Goal: Information Seeking & Learning: Learn about a topic

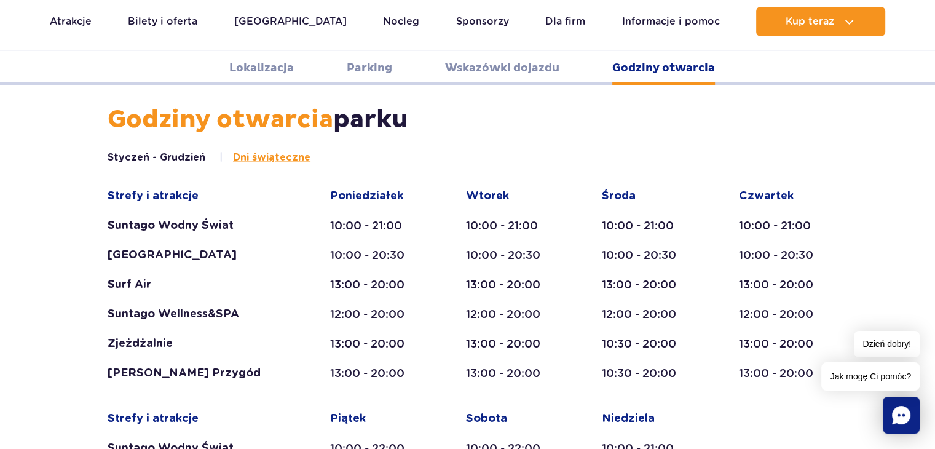
scroll to position [2200, 0]
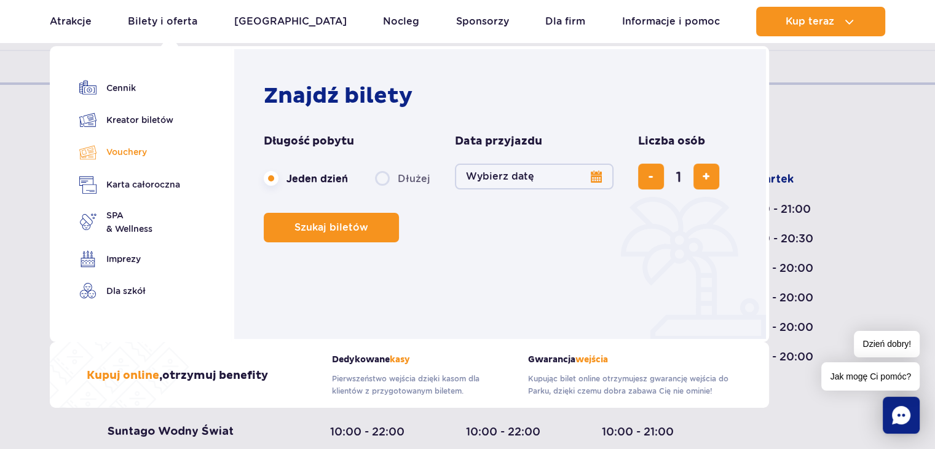
click at [127, 151] on link "Vouchery" at bounding box center [129, 152] width 101 height 18
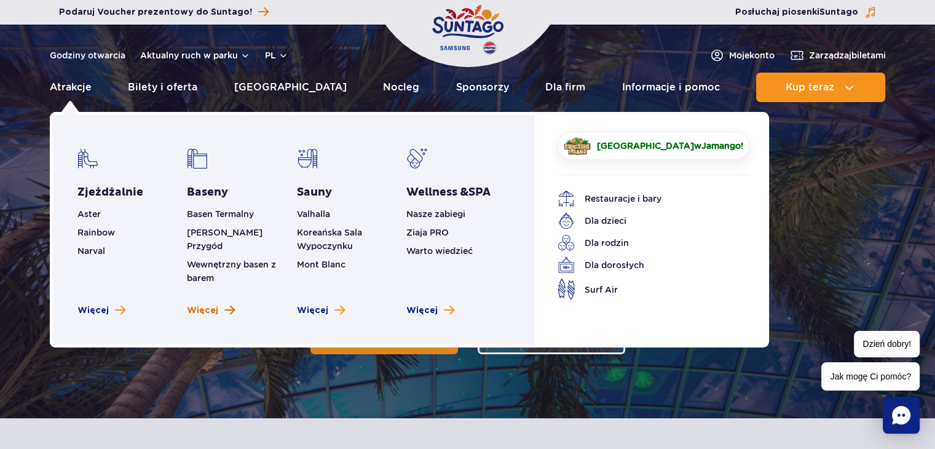
click at [212, 304] on span "Więcej" at bounding box center [202, 310] width 31 height 12
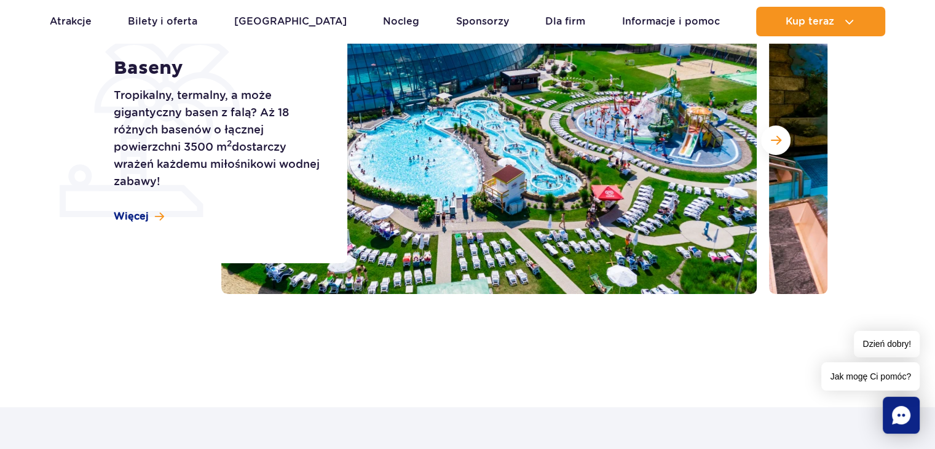
scroll to position [246, 0]
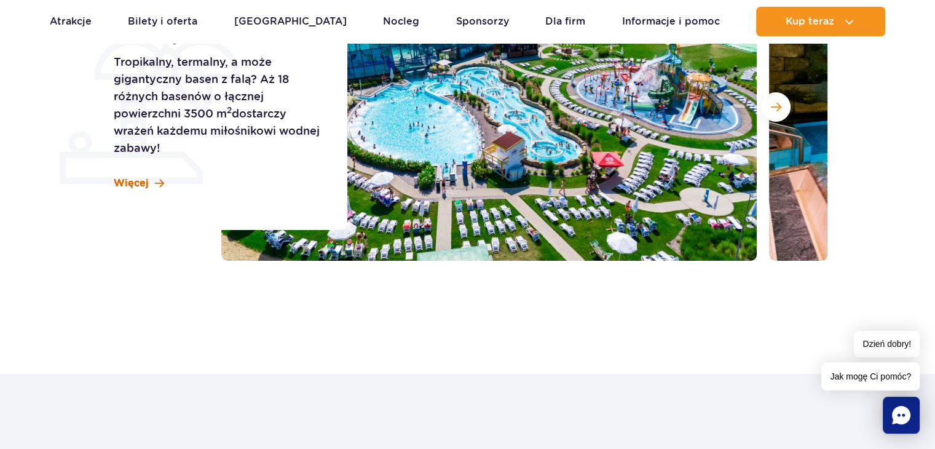
click at [130, 183] on span "Więcej" at bounding box center [131, 183] width 35 height 14
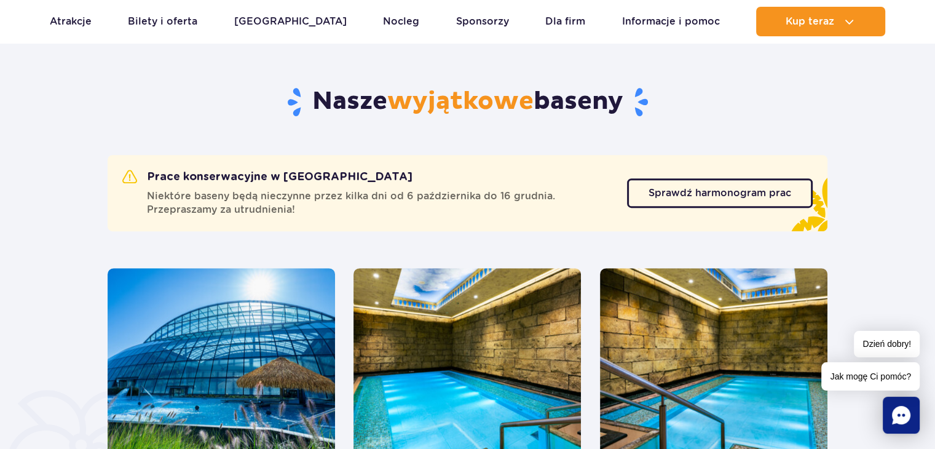
scroll to position [619, 0]
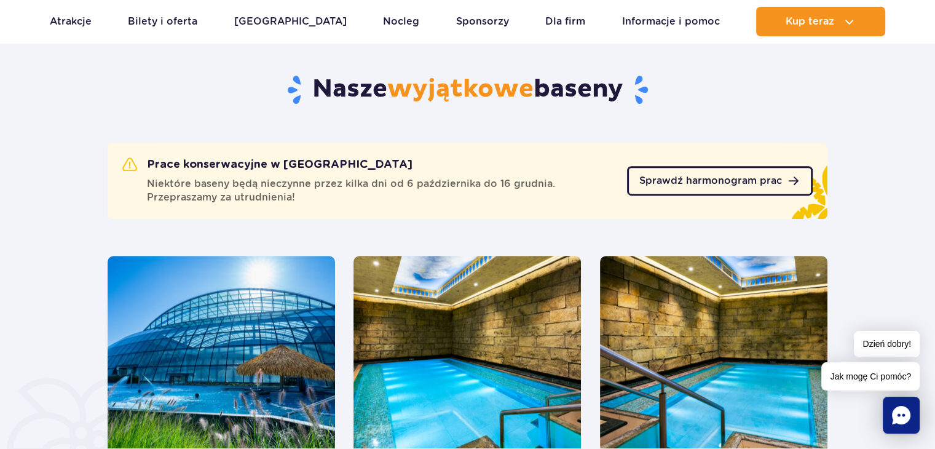
click at [710, 178] on span "Sprawdź harmonogram prac" at bounding box center [710, 181] width 143 height 10
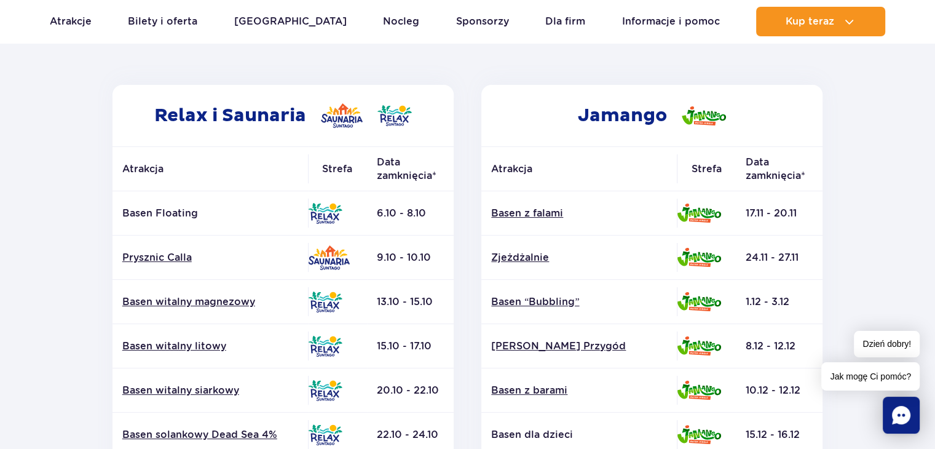
scroll to position [180, 0]
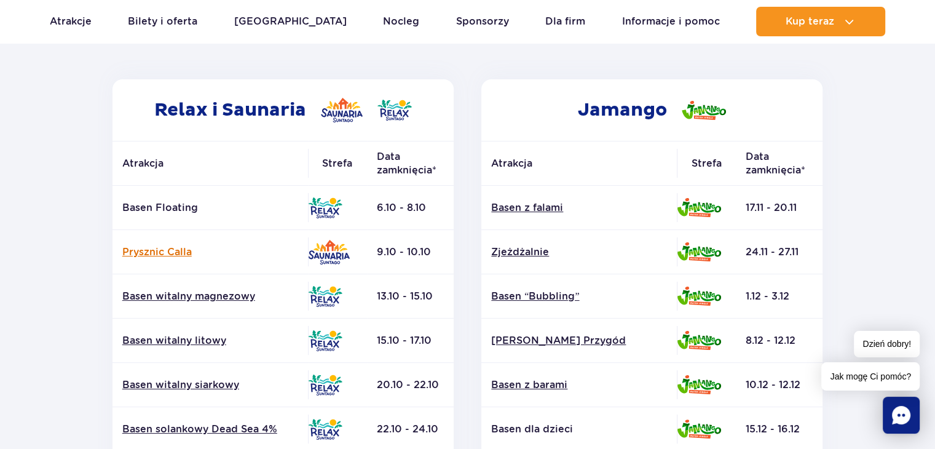
click at [175, 249] on link "Prysznic Calla" at bounding box center [210, 252] width 176 height 14
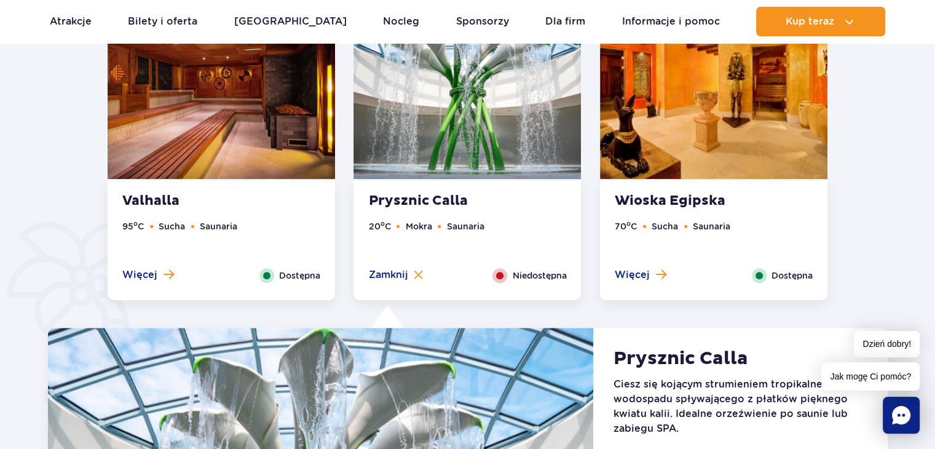
scroll to position [735, 0]
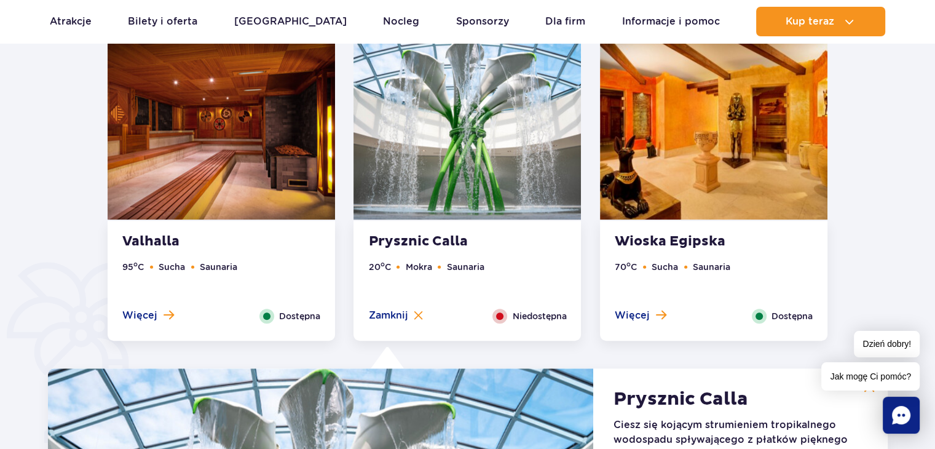
click at [795, 319] on span "Dostępna" at bounding box center [791, 316] width 41 height 14
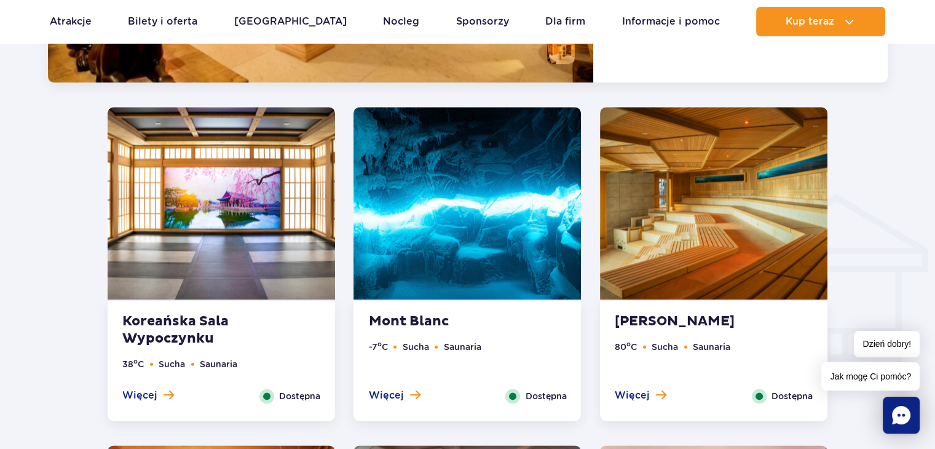
scroll to position [1455, 0]
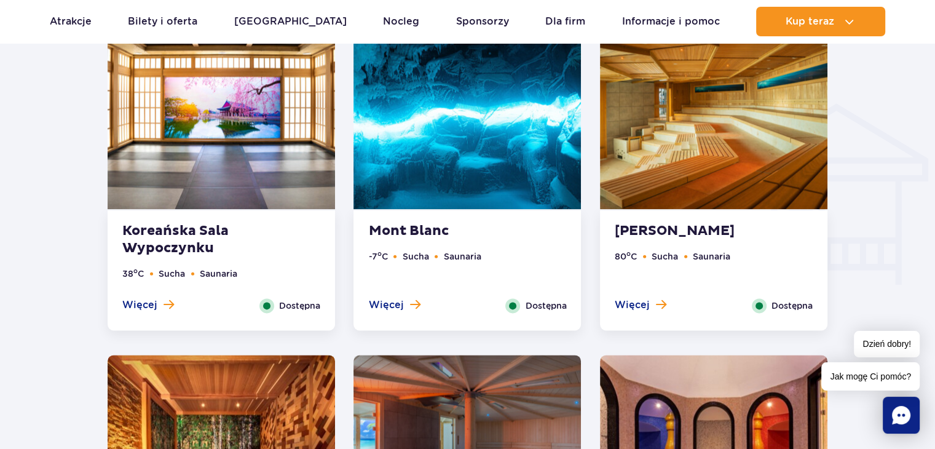
click at [295, 310] on span "Dostępna" at bounding box center [299, 306] width 41 height 14
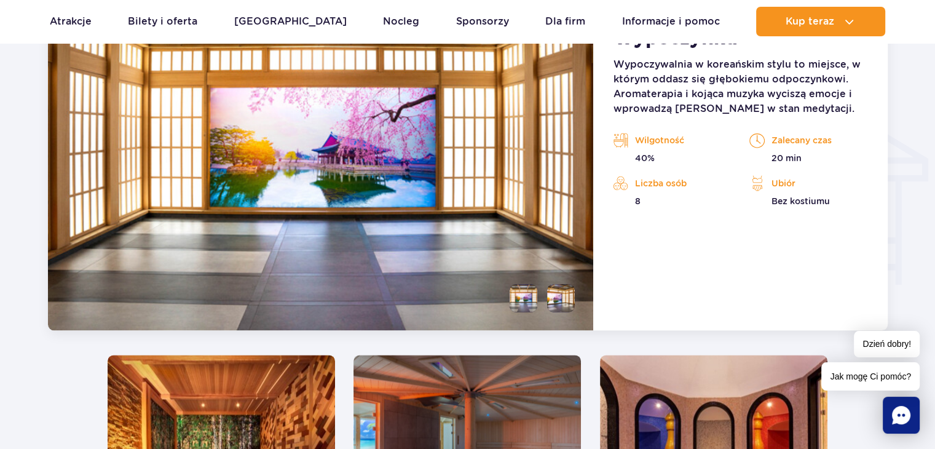
scroll to position [1366, 0]
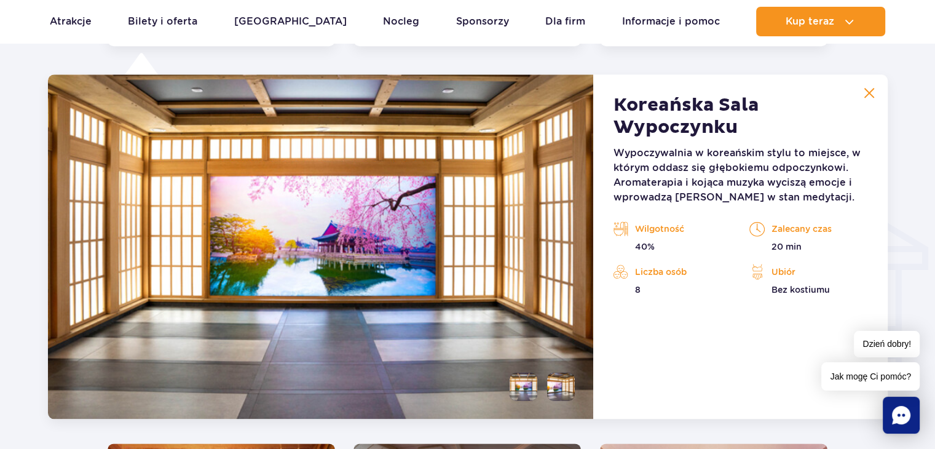
click at [560, 392] on li at bounding box center [561, 386] width 28 height 28
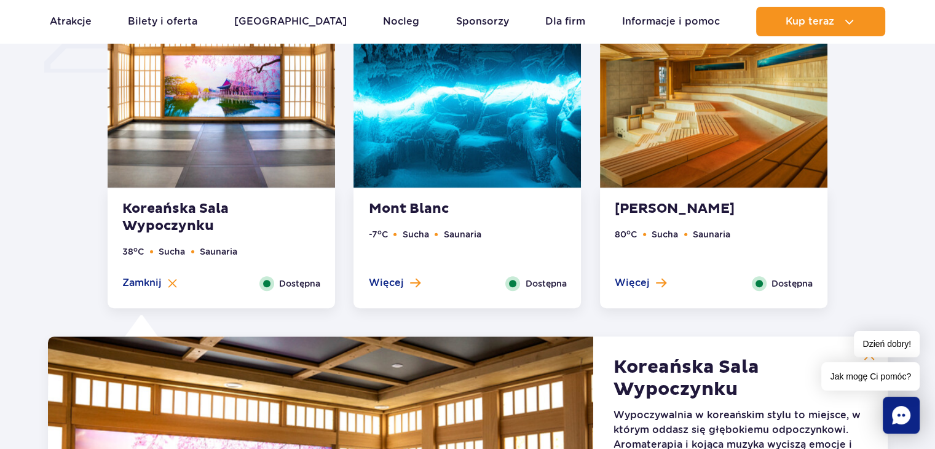
scroll to position [1047, 0]
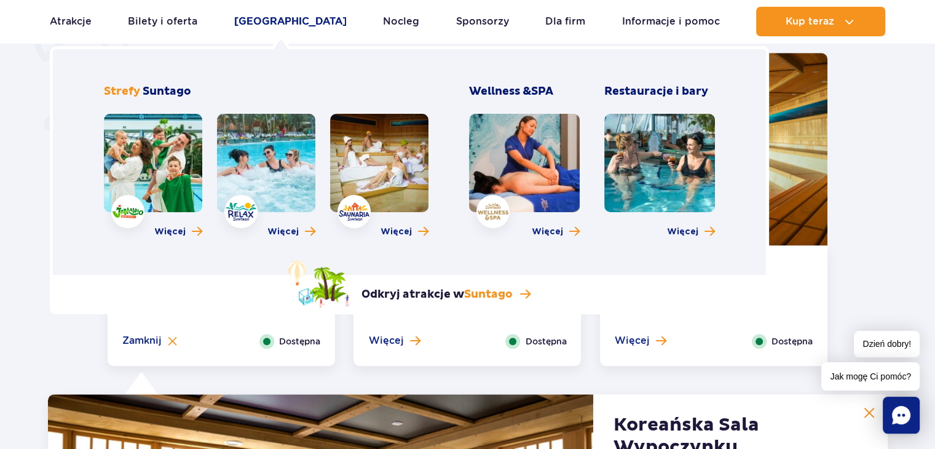
click at [289, 25] on link "[GEOGRAPHIC_DATA]" at bounding box center [290, 21] width 112 height 29
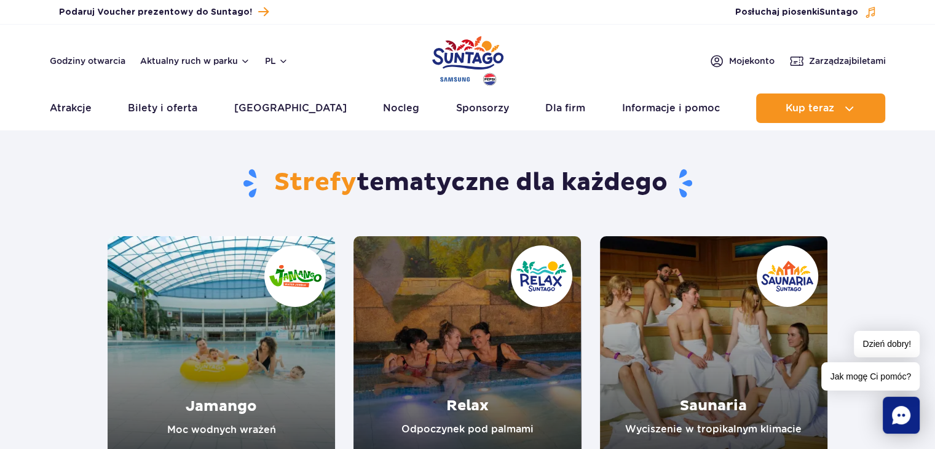
click at [548, 324] on link "Relax" at bounding box center [466, 349] width 227 height 227
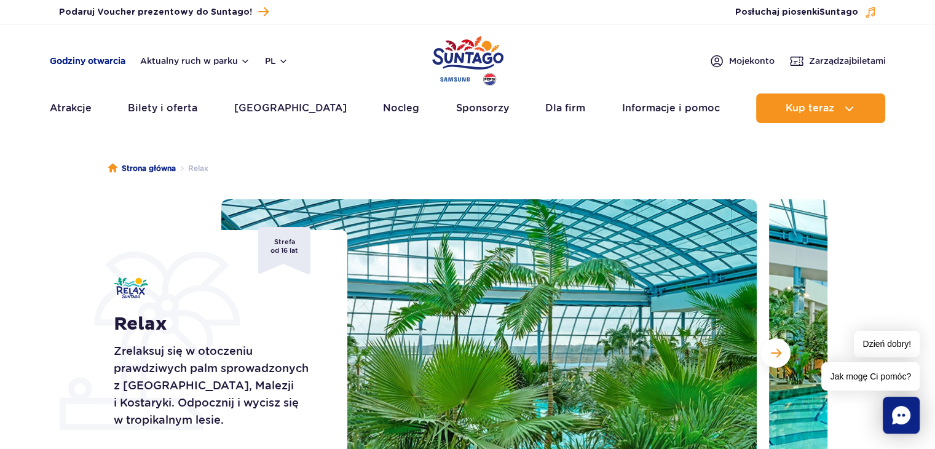
click at [101, 60] on link "Godziny otwarcia" at bounding box center [88, 61] width 76 height 12
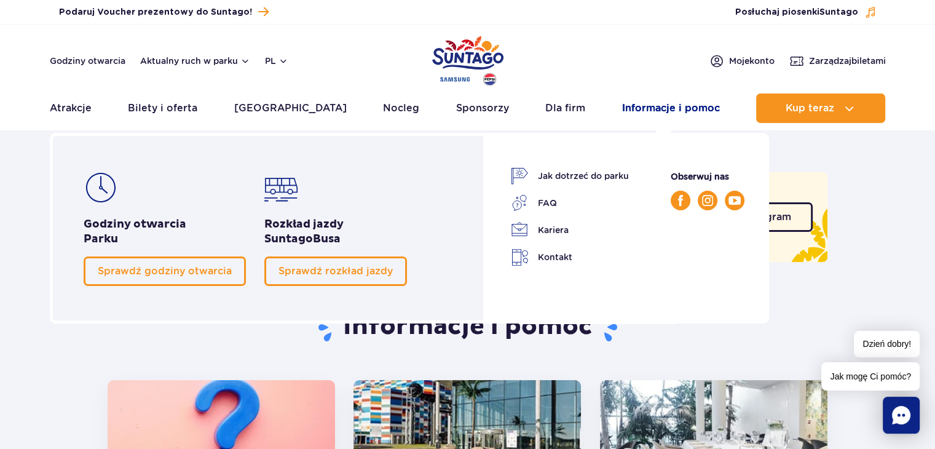
click at [668, 112] on link "Informacje i pomoc" at bounding box center [671, 107] width 98 height 29
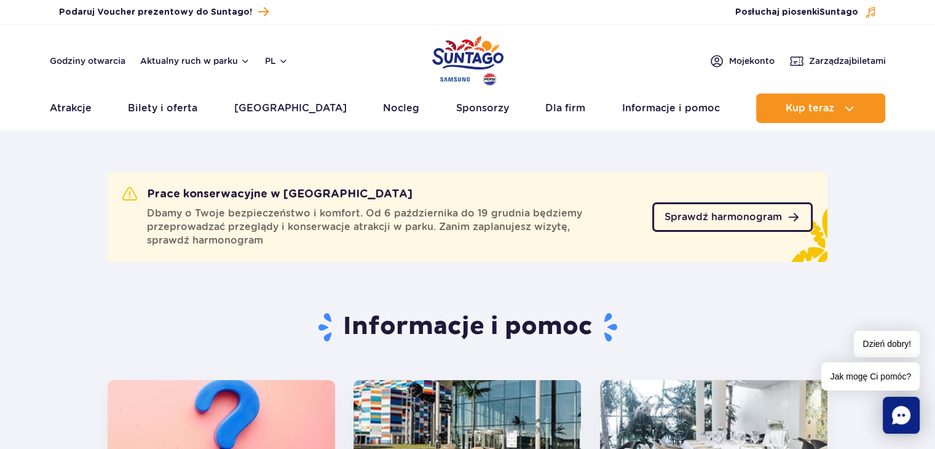
click at [770, 218] on span "Sprawdź harmonogram" at bounding box center [722, 217] width 117 height 10
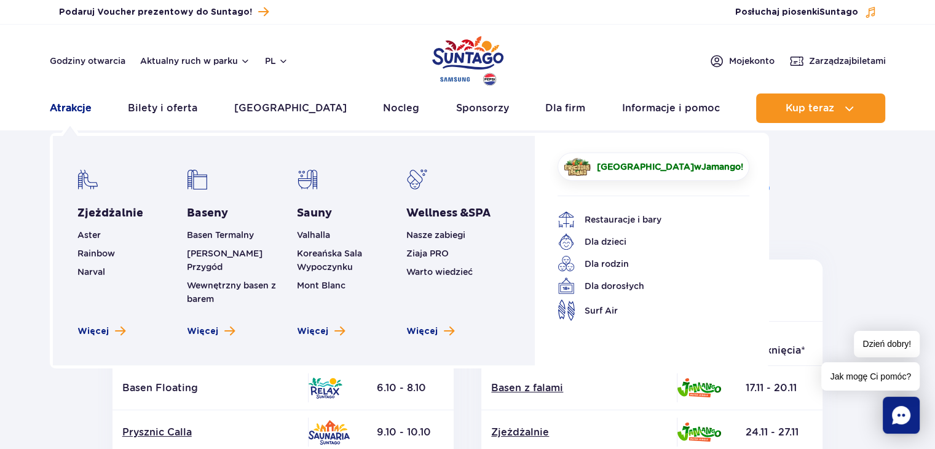
click at [74, 106] on link "Atrakcje" at bounding box center [71, 107] width 42 height 29
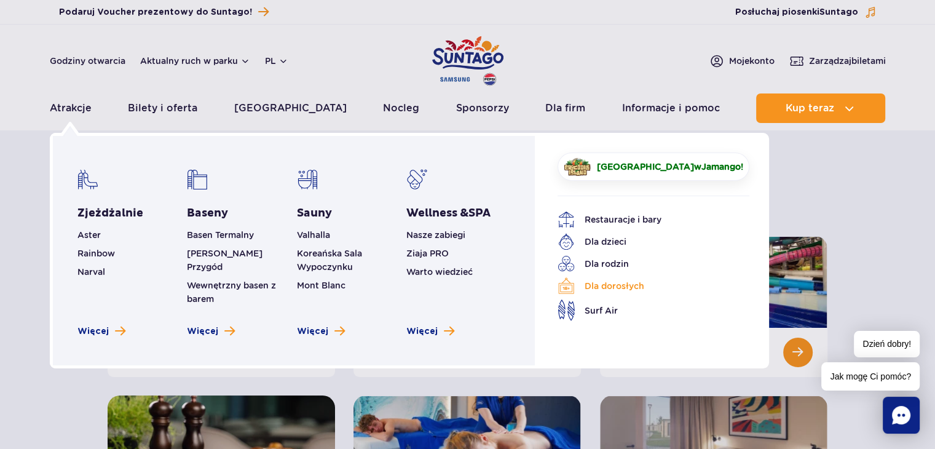
click at [629, 286] on link "Dla dorosłych" at bounding box center [643, 285] width 173 height 17
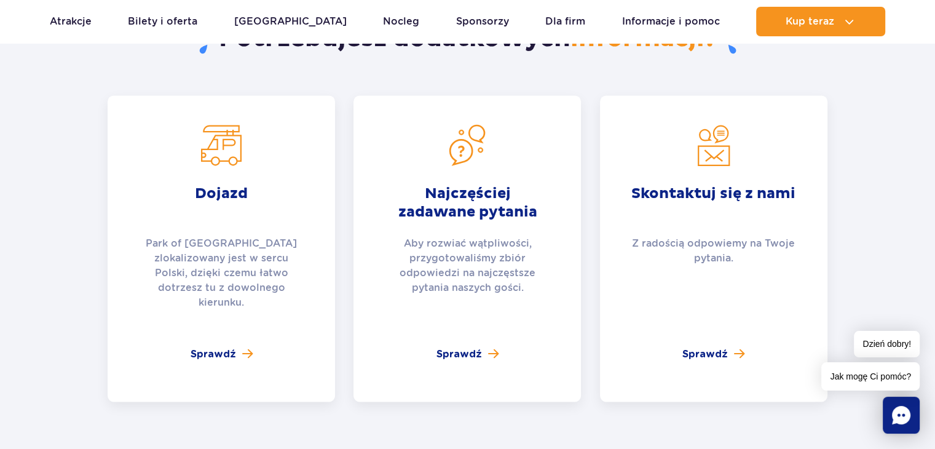
scroll to position [1809, 0]
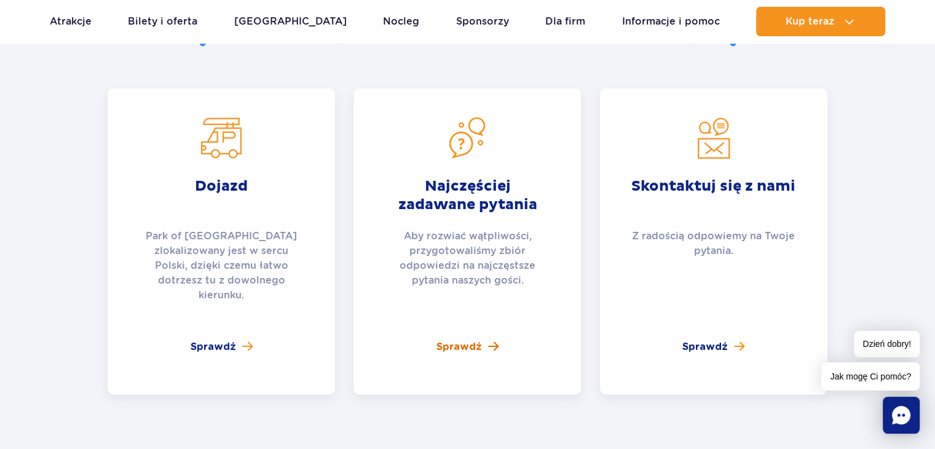
click at [479, 339] on span "Sprawdź" at bounding box center [458, 346] width 45 height 15
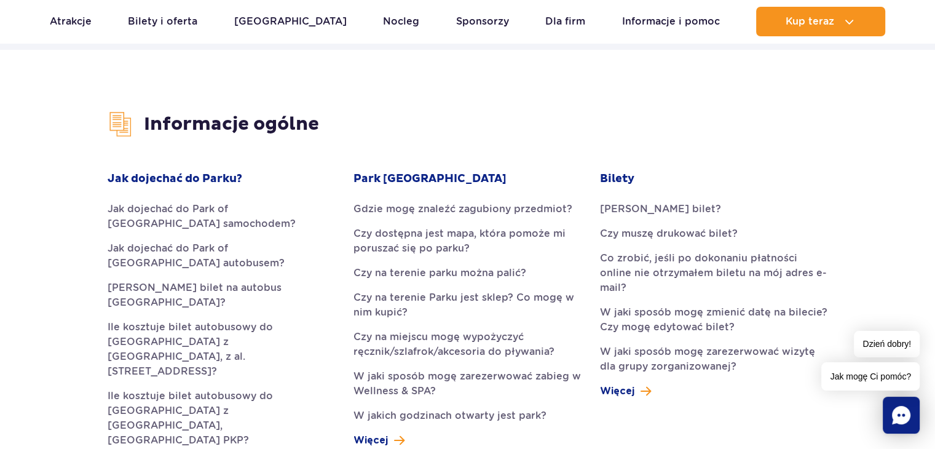
scroll to position [294, 0]
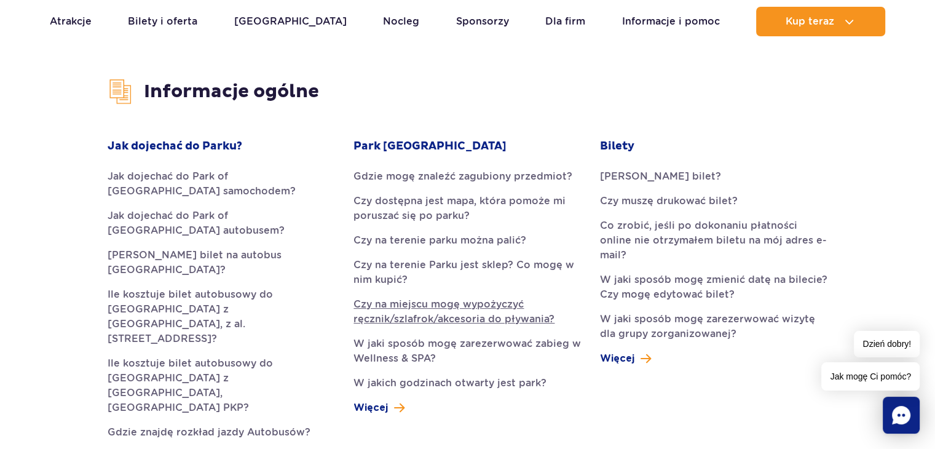
click at [425, 317] on link "Czy na miejscu mogę wypożyczyć ręcznik/szlafrok/akcesoria do pływania?" at bounding box center [466, 311] width 227 height 29
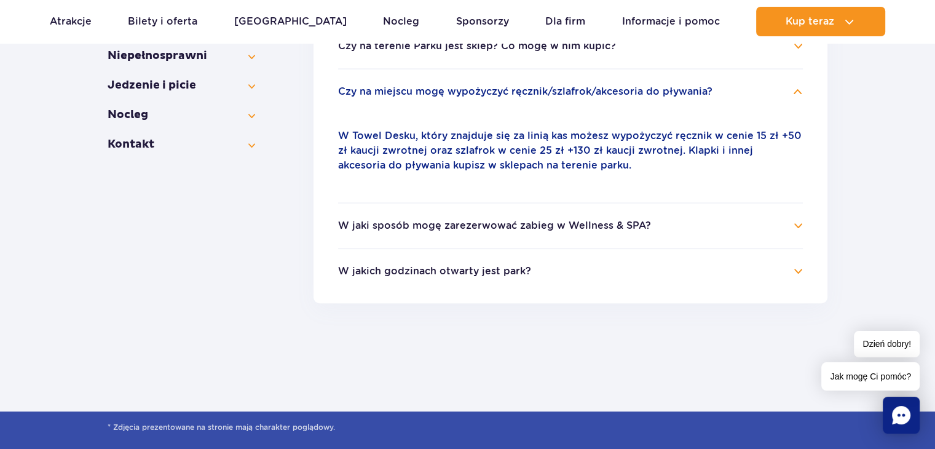
click at [771, 223] on h4 "W jaki sposób mogę zarezerwować zabieg w Wellness & SPA?" at bounding box center [570, 225] width 465 height 15
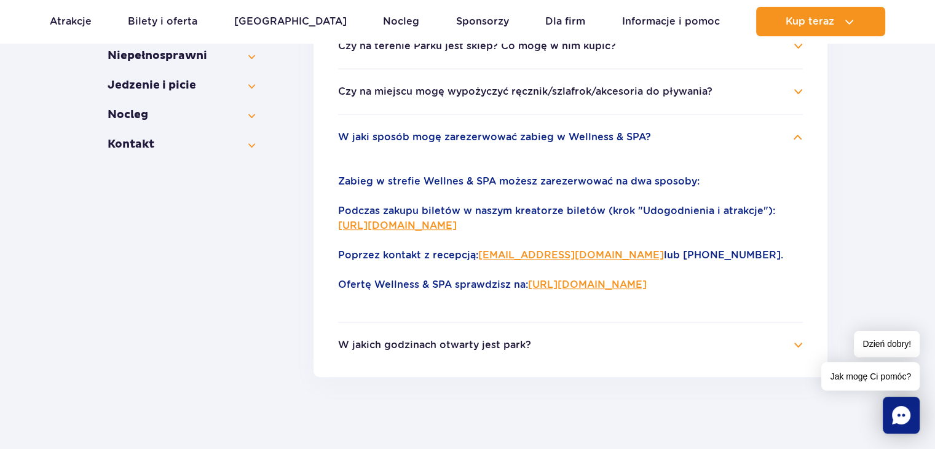
click at [794, 343] on h4 "W jakich godzinach otwarty jest park?" at bounding box center [570, 344] width 465 height 15
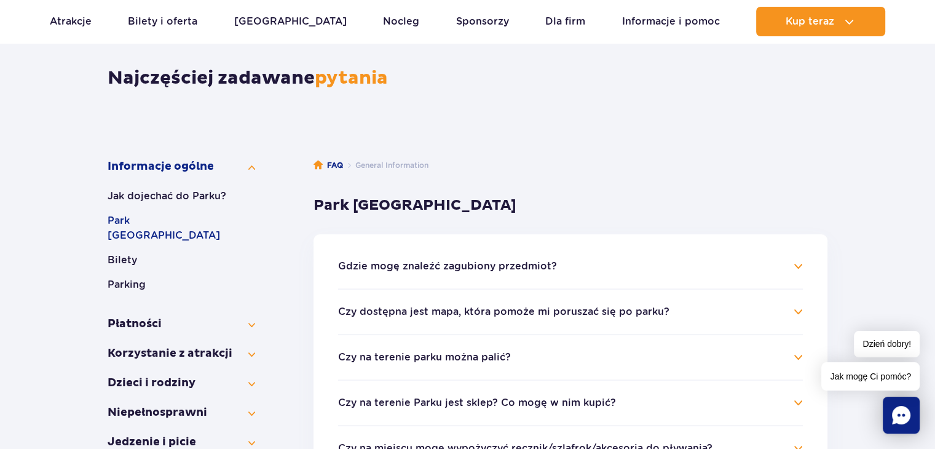
scroll to position [88, 0]
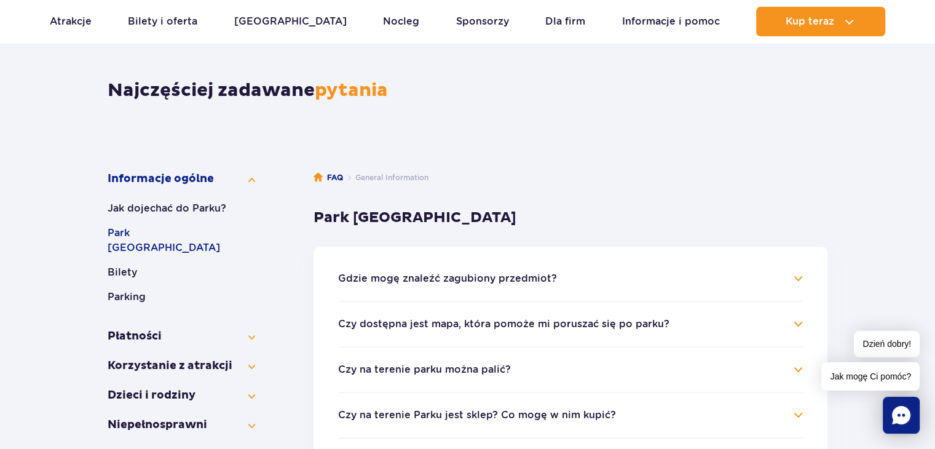
click at [792, 324] on h4 "Czy dostępna jest mapa, która pomoże mi poruszać się po parku?" at bounding box center [570, 323] width 465 height 15
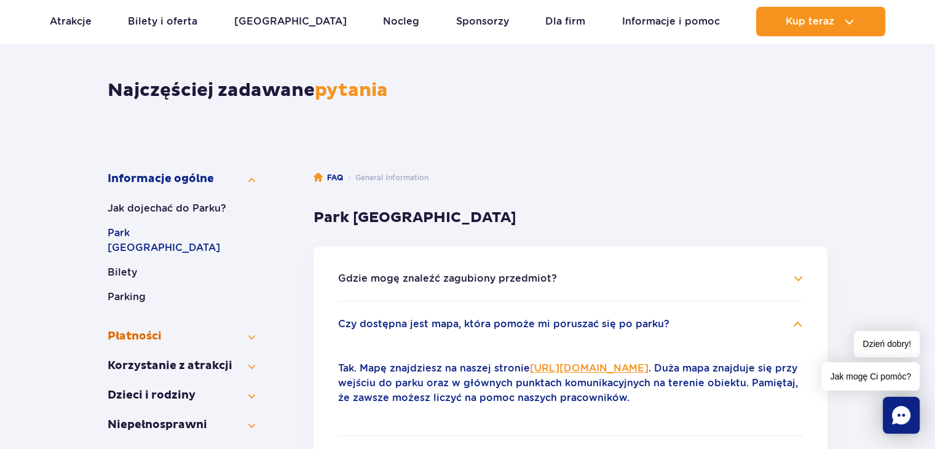
click at [158, 329] on button "Płatności" at bounding box center [181, 336] width 147 height 15
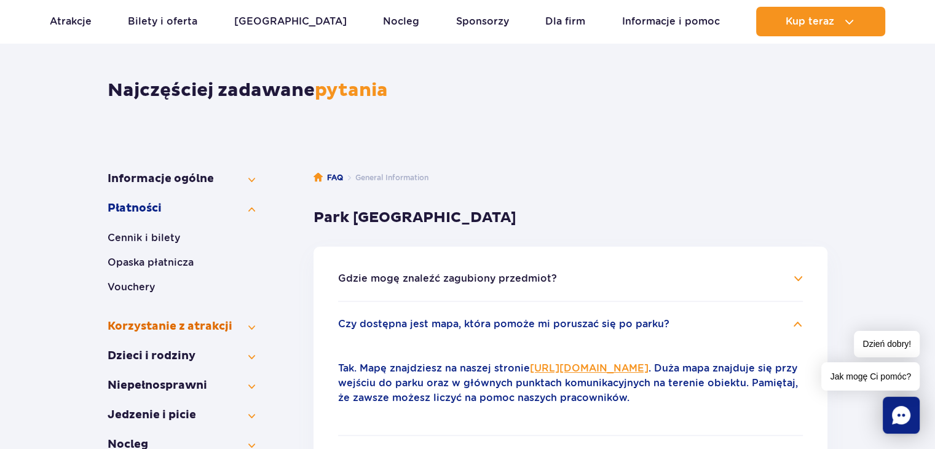
click at [152, 325] on button "Korzystanie z atrakcji" at bounding box center [181, 326] width 147 height 15
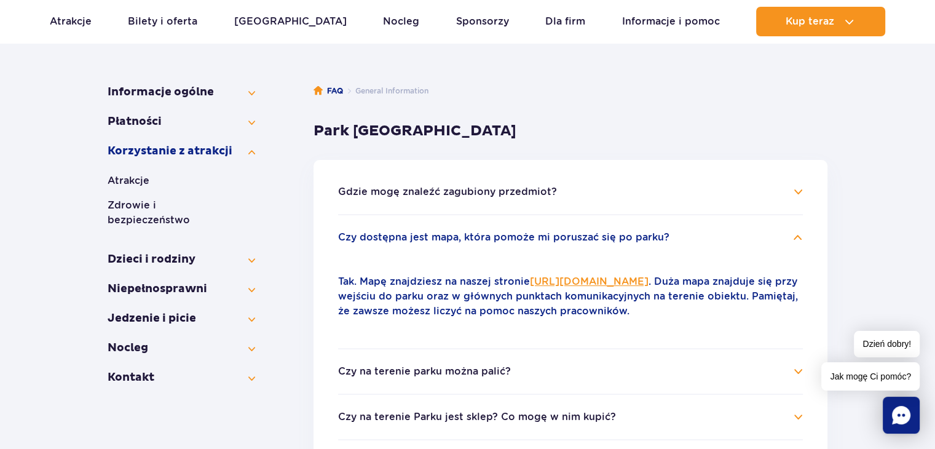
scroll to position [186, 0]
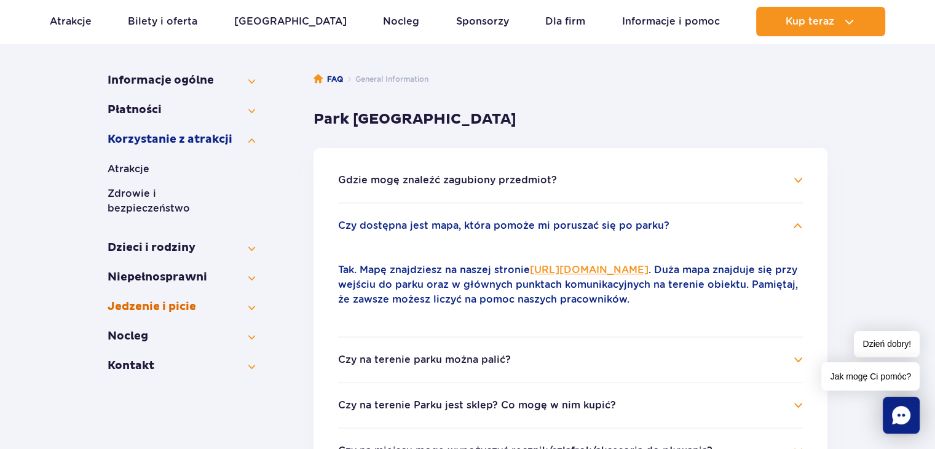
click at [174, 299] on button "Jedzenie i picie" at bounding box center [181, 306] width 147 height 15
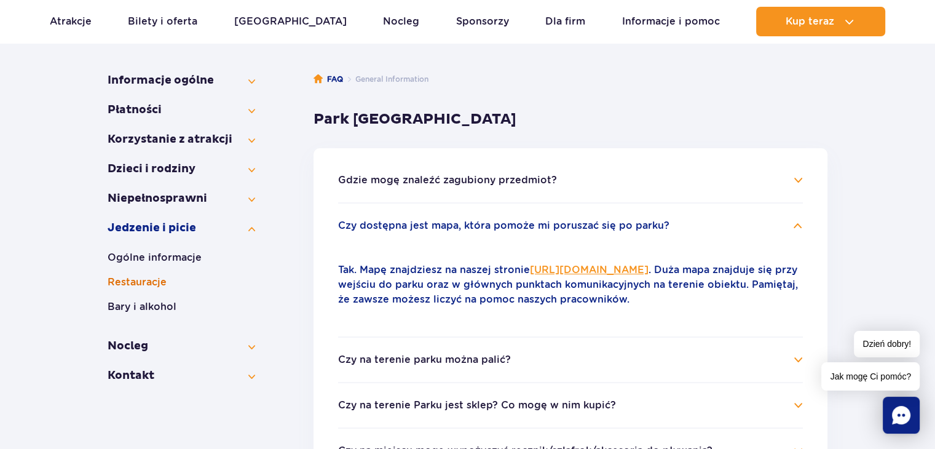
click at [157, 286] on button "Restauracje" at bounding box center [181, 282] width 147 height 15
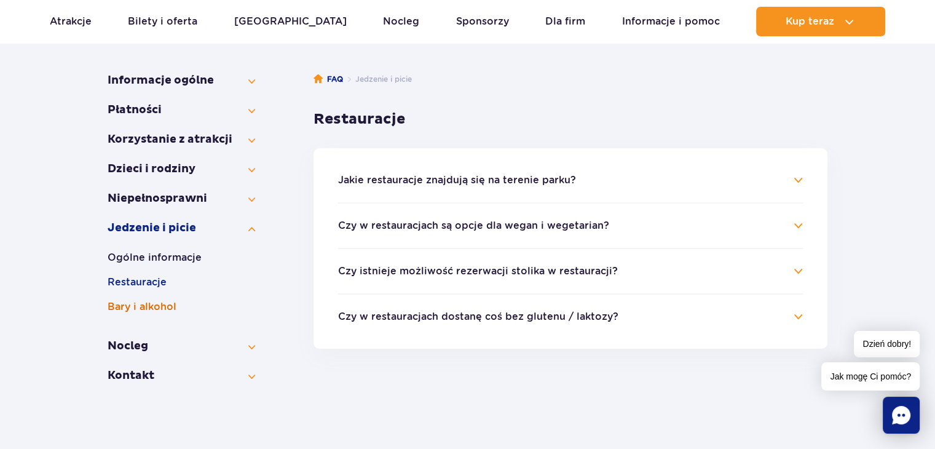
click at [150, 310] on button "Bary i alkohol" at bounding box center [181, 306] width 147 height 15
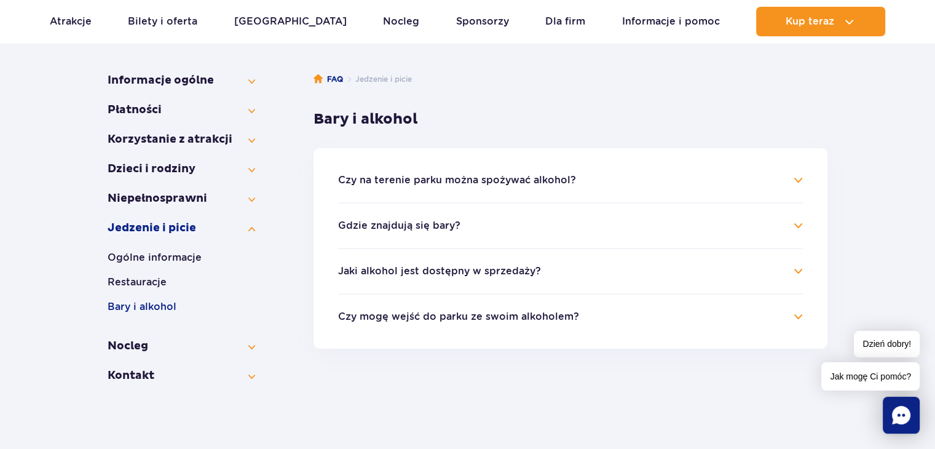
click at [385, 179] on button "Czy na terenie parku można spożywać alkohol?" at bounding box center [457, 179] width 238 height 11
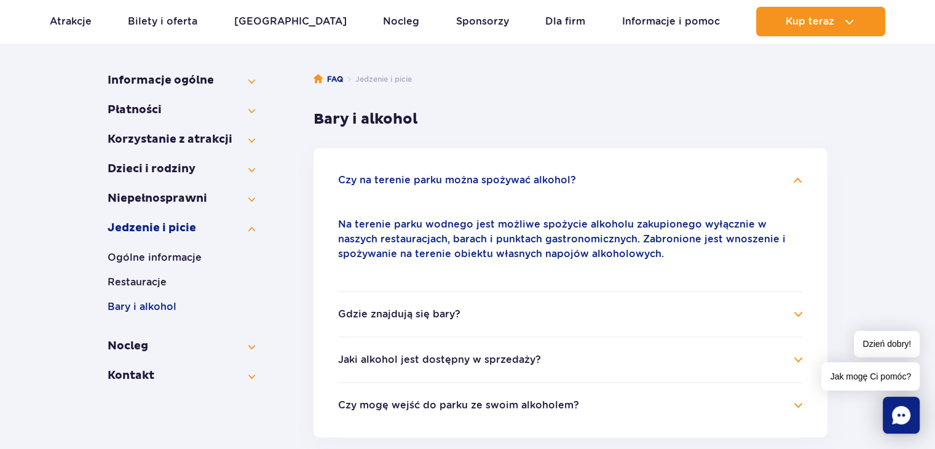
click at [523, 307] on h4 "Gdzie znajdują się bary?" at bounding box center [570, 314] width 465 height 15
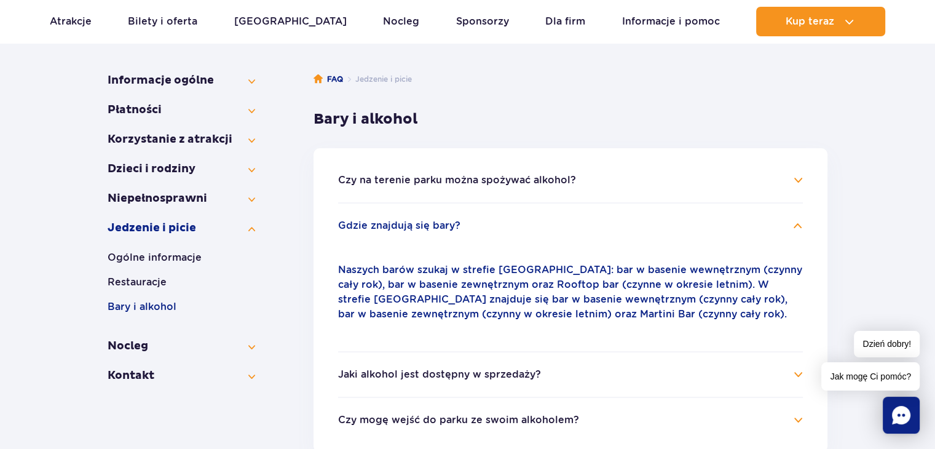
click at [675, 380] on h4 "Jaki alkohol jest dostępny w sprzedaży?" at bounding box center [570, 374] width 465 height 15
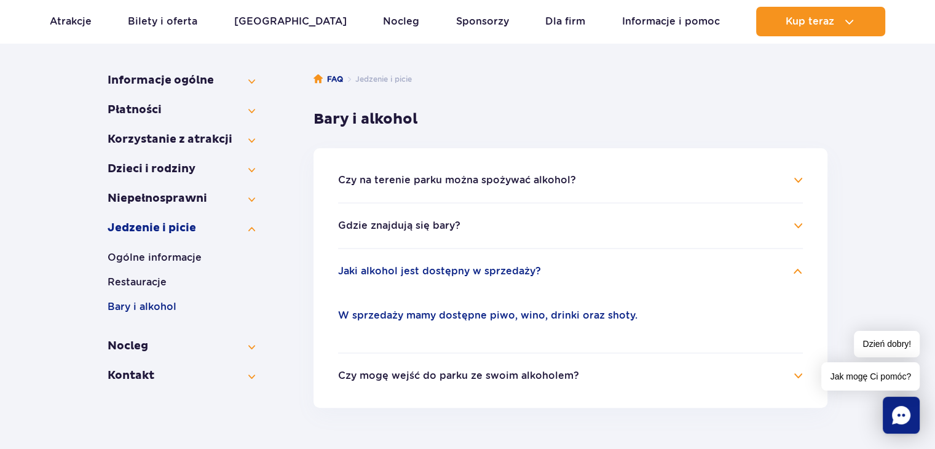
click at [565, 374] on button "Czy mogę wejść do parku ze swoim alkoholem?" at bounding box center [458, 375] width 241 height 11
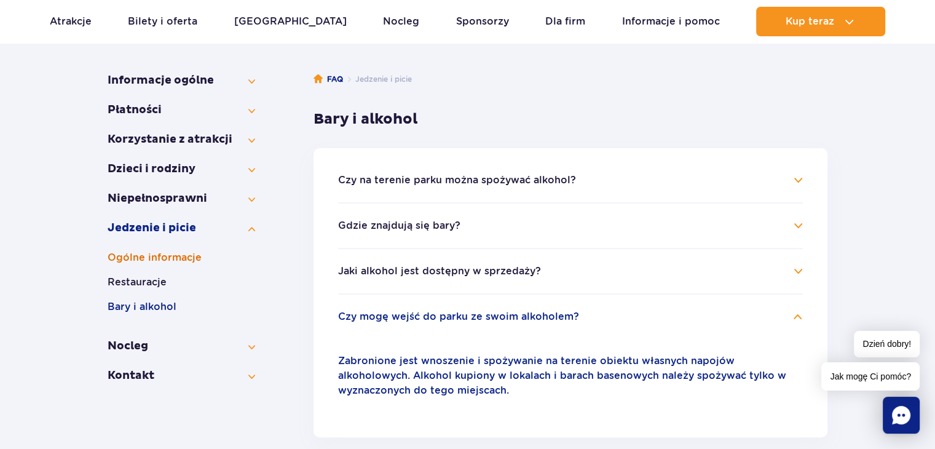
click at [189, 259] on button "Ogólne informacje" at bounding box center [181, 257] width 147 height 15
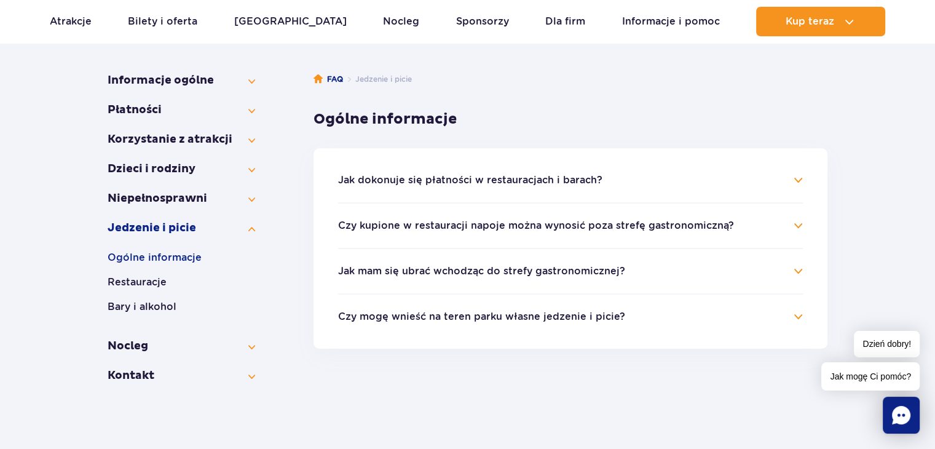
click at [490, 175] on button "Jak dokonuje się płatności w restauracjach i barach?" at bounding box center [470, 179] width 264 height 11
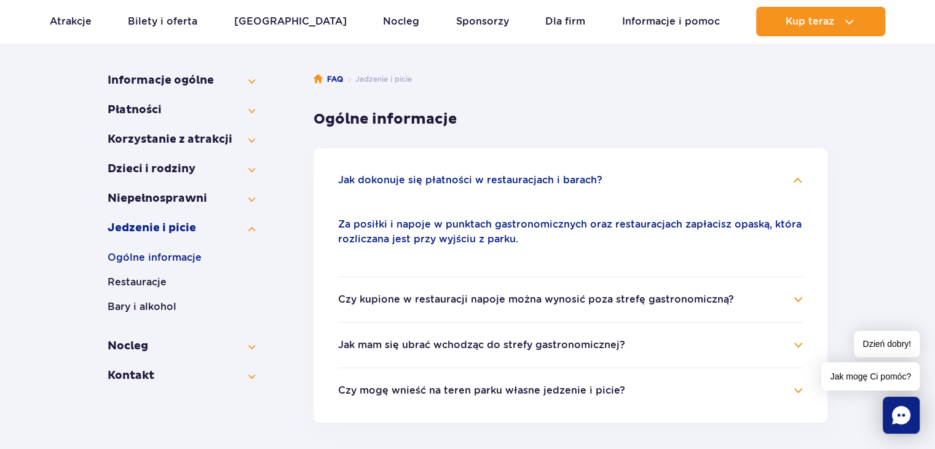
click at [489, 298] on button "Czy kupione w restauracji napoje można wynosić poza strefę gastronomiczną?" at bounding box center [536, 299] width 396 height 11
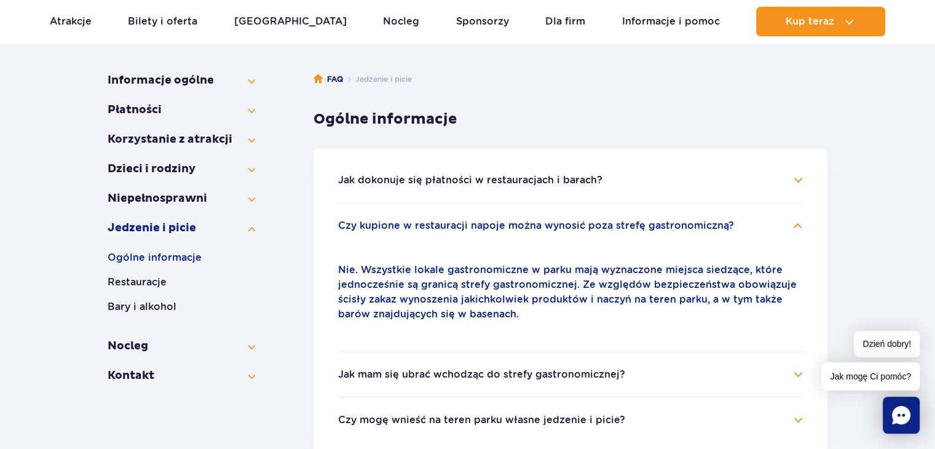
click at [610, 375] on button "Jak mam się ubrać wchodząc do strefy gastronomicznej?" at bounding box center [481, 374] width 287 height 11
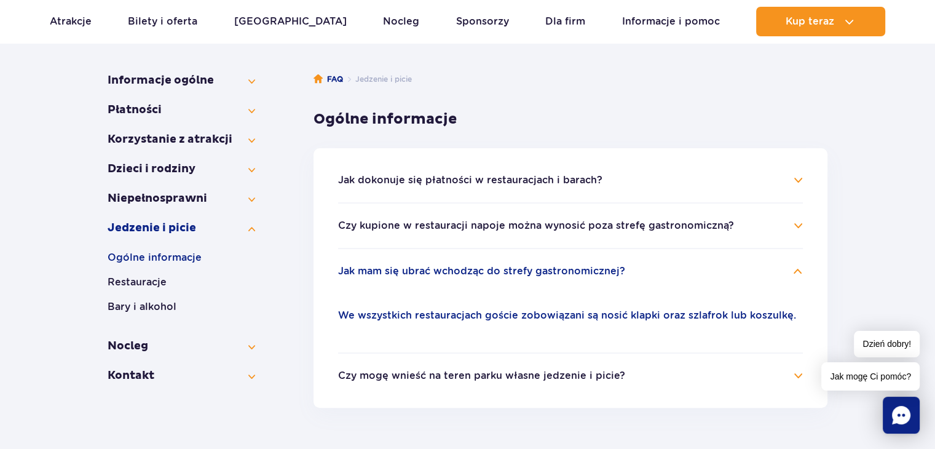
click at [590, 377] on button "Czy mogę wnieść na teren parku własne jedzenie i picie?" at bounding box center [481, 375] width 287 height 11
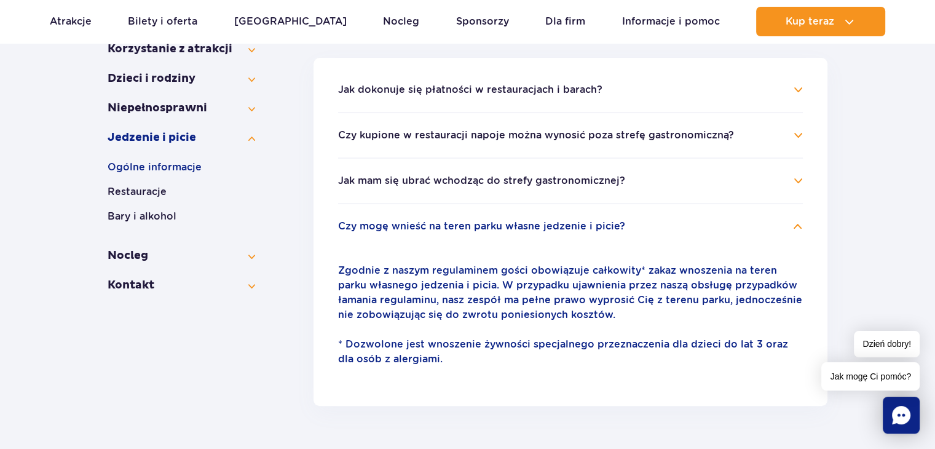
scroll to position [284, 0]
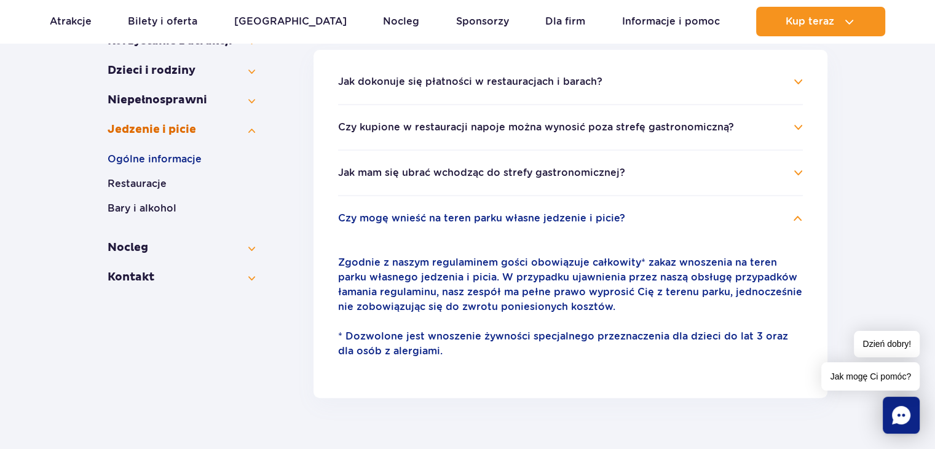
click at [170, 131] on button "Jedzenie i picie" at bounding box center [181, 129] width 147 height 15
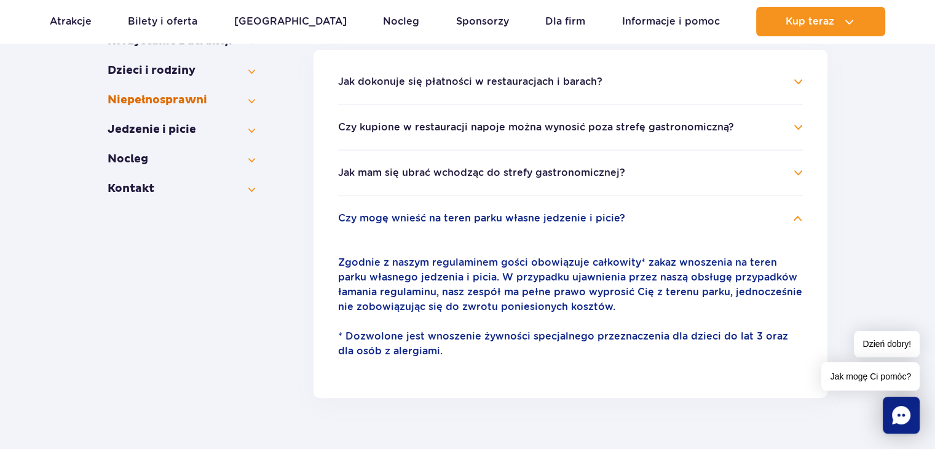
click at [174, 100] on button "Niepełno­sprawni" at bounding box center [181, 100] width 147 height 15
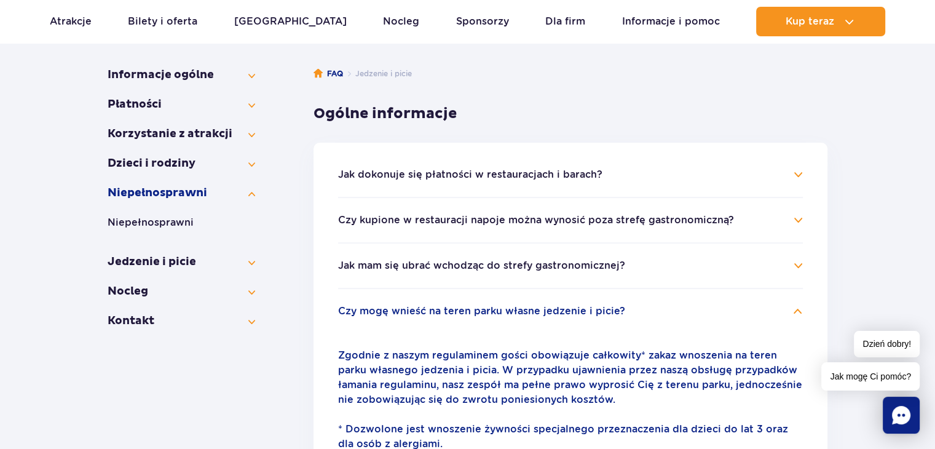
scroll to position [186, 0]
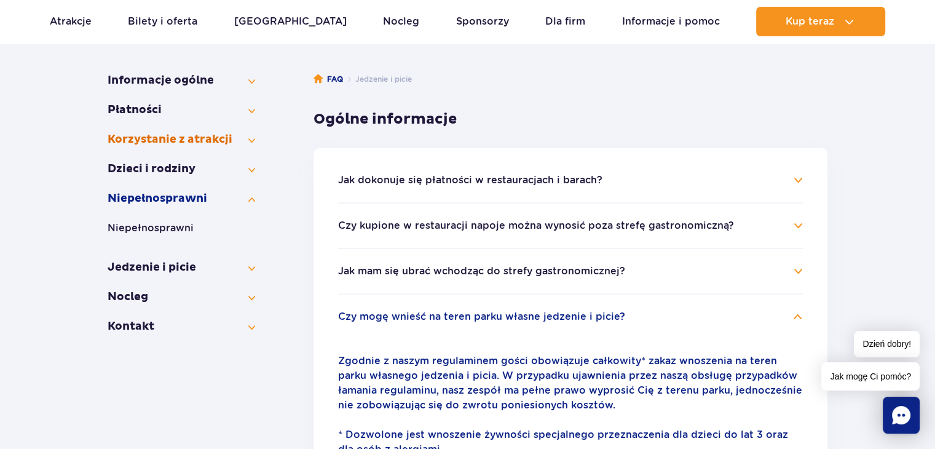
click at [186, 143] on button "Korzystanie z atrakcji" at bounding box center [181, 139] width 147 height 15
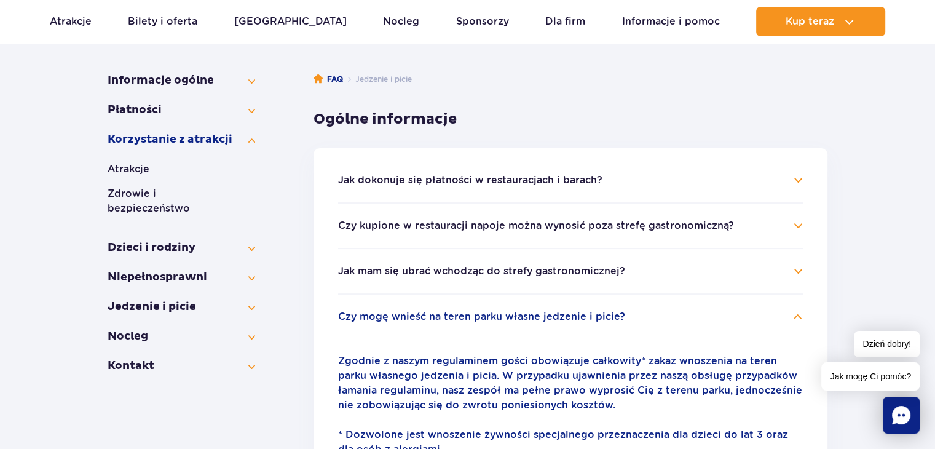
click at [583, 229] on button "Czy kupione w restauracji napoje można wynosić poza strefę gastronomiczną?" at bounding box center [536, 225] width 396 height 11
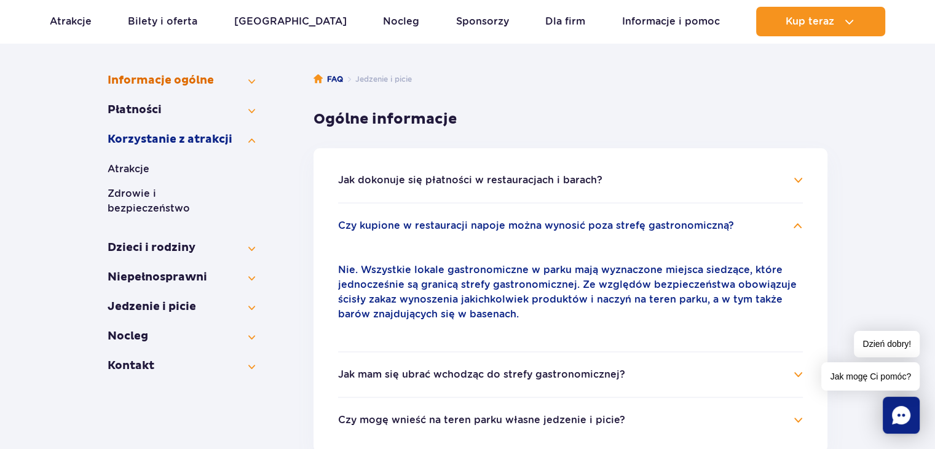
click at [201, 82] on button "Informacje ogólne" at bounding box center [181, 80] width 147 height 15
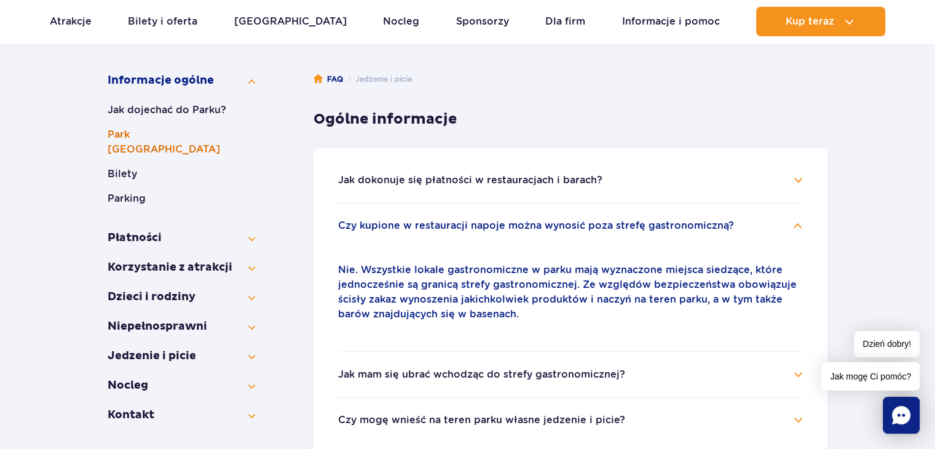
click at [208, 139] on button "Park Wodny Suntago" at bounding box center [181, 141] width 147 height 29
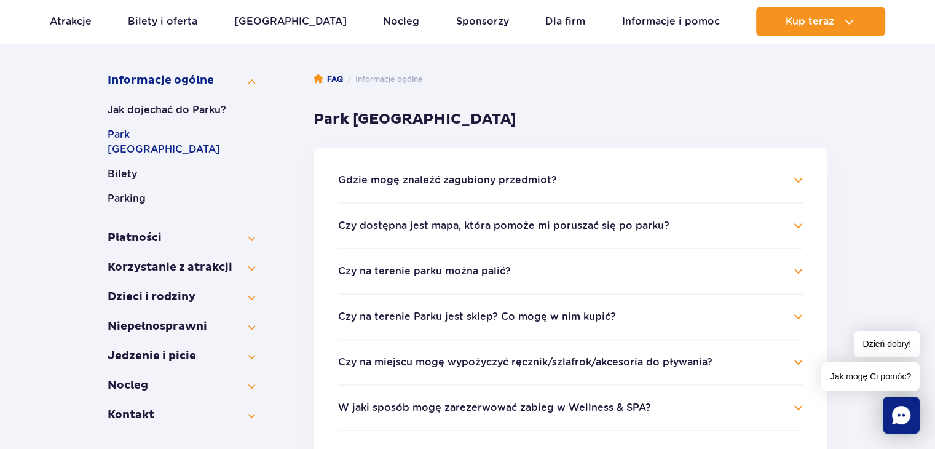
click at [694, 321] on h4 "Czy na terenie Parku jest sklep? Co mogę w nim kupić?" at bounding box center [570, 316] width 465 height 15
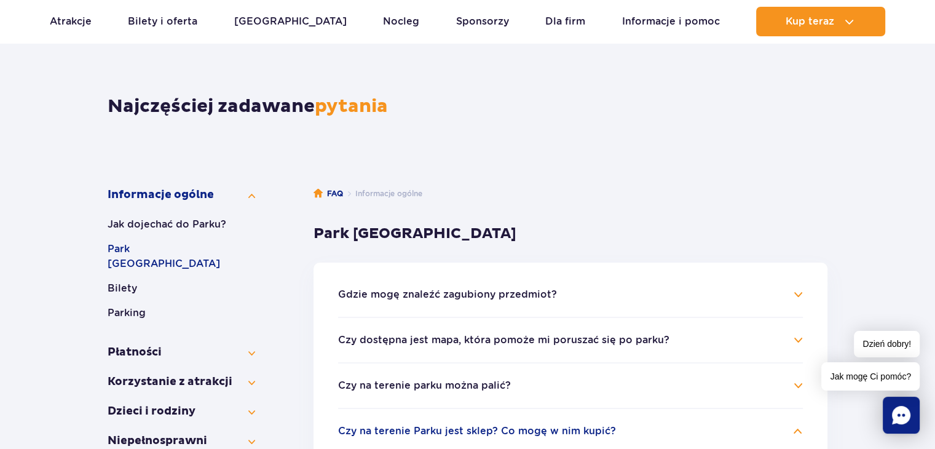
scroll to position [23, 0]
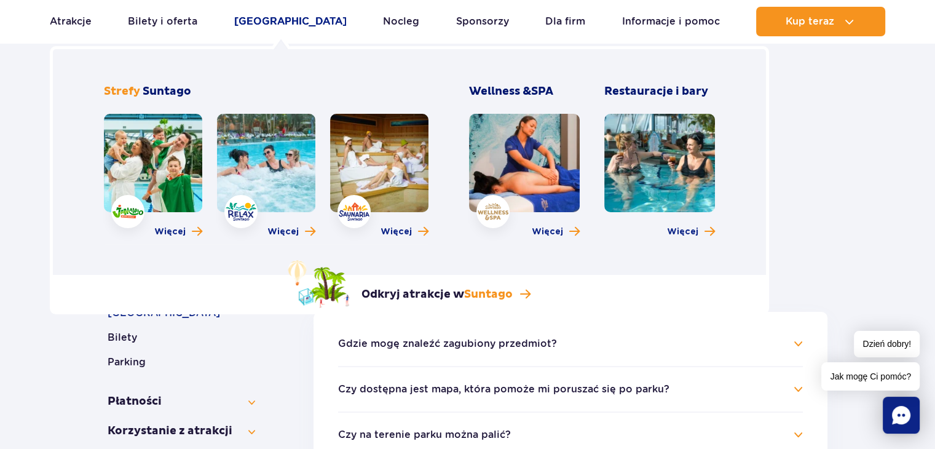
click at [270, 31] on link "[GEOGRAPHIC_DATA]" at bounding box center [290, 21] width 112 height 29
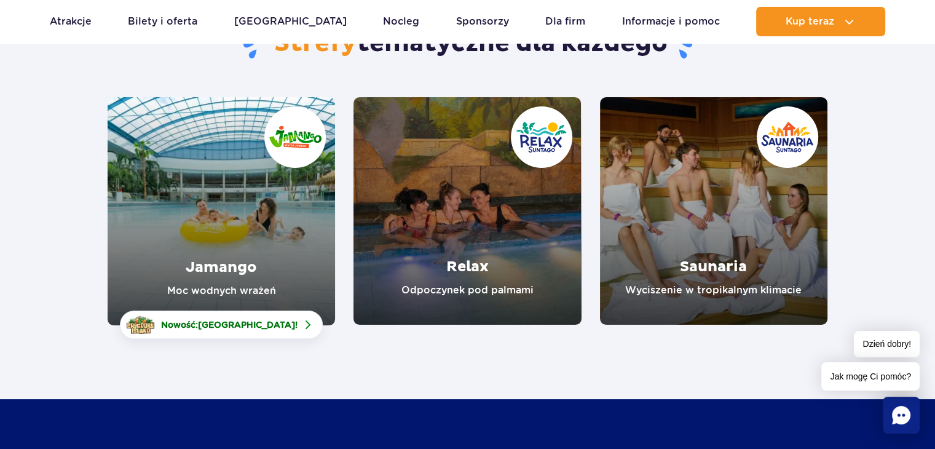
scroll to position [197, 0]
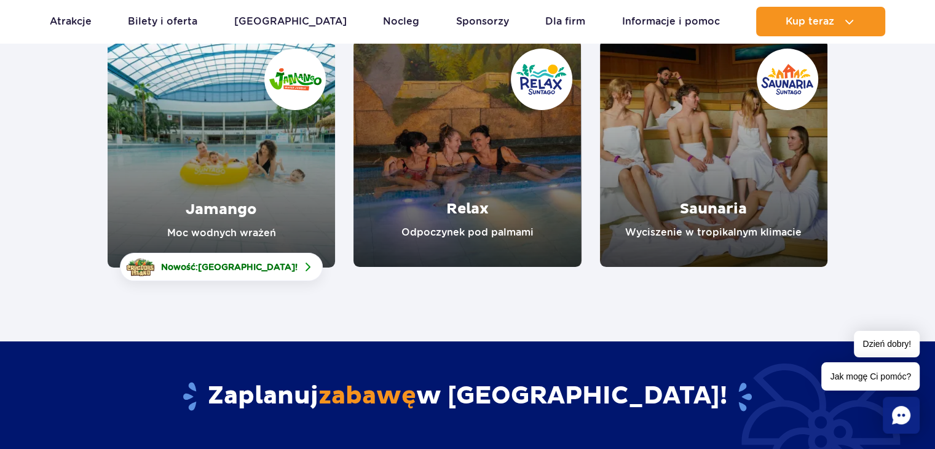
click at [492, 232] on link "Relax" at bounding box center [466, 152] width 227 height 227
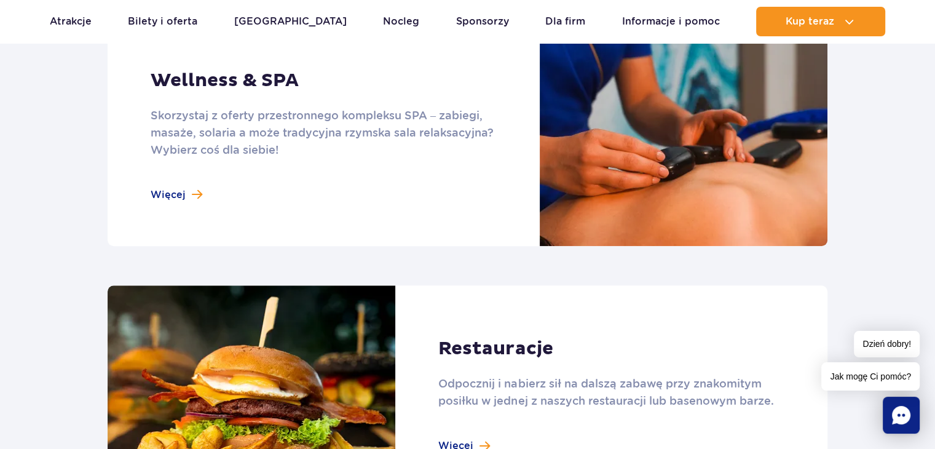
scroll to position [1106, 0]
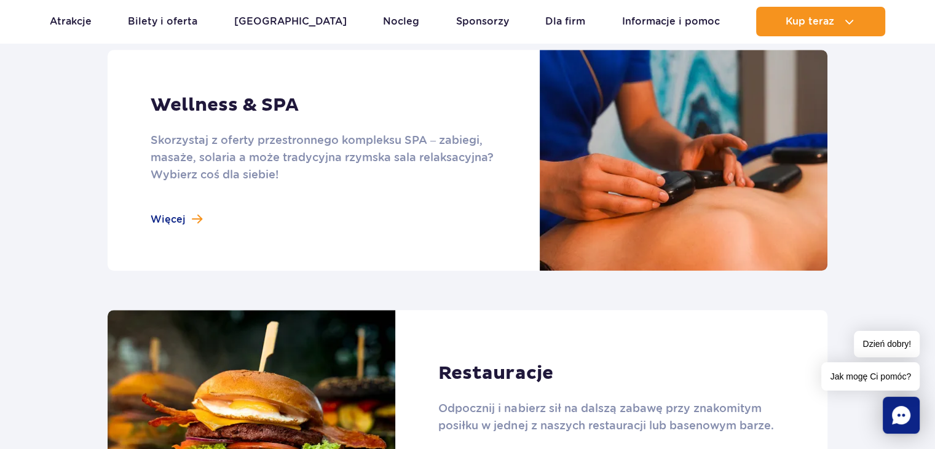
click at [178, 215] on link at bounding box center [467, 160] width 719 height 221
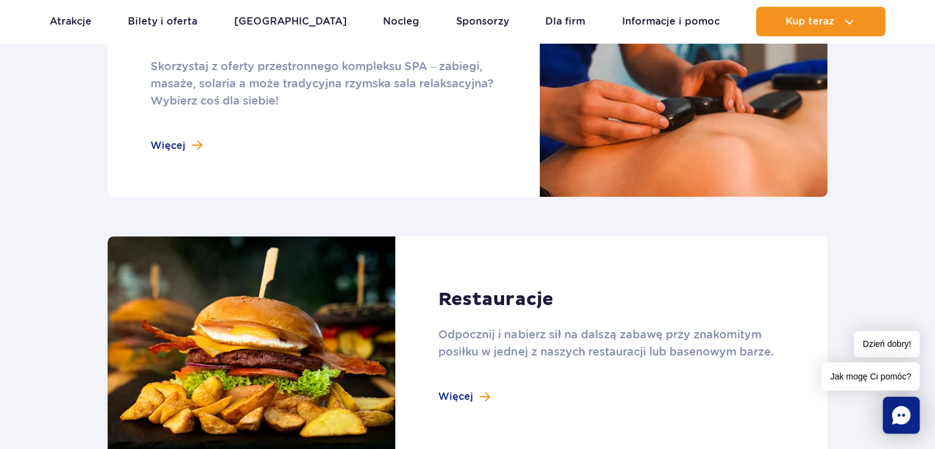
scroll to position [1204, 0]
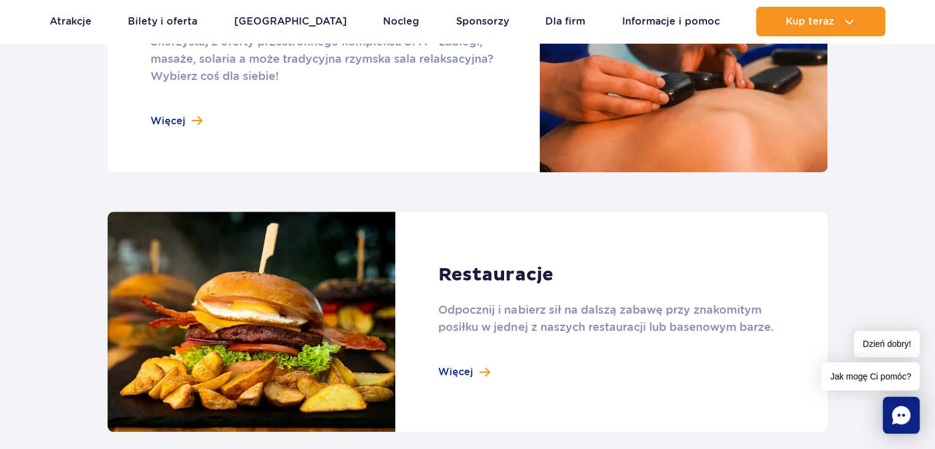
click at [468, 373] on link at bounding box center [467, 321] width 719 height 221
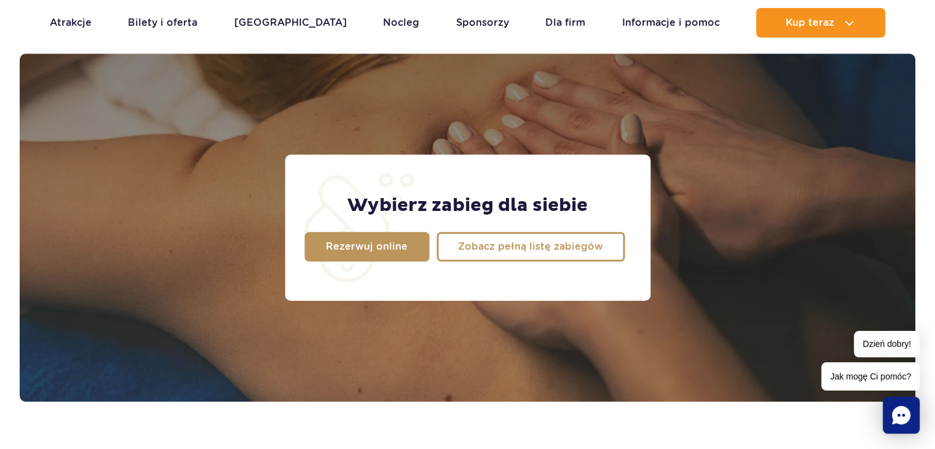
scroll to position [1007, 0]
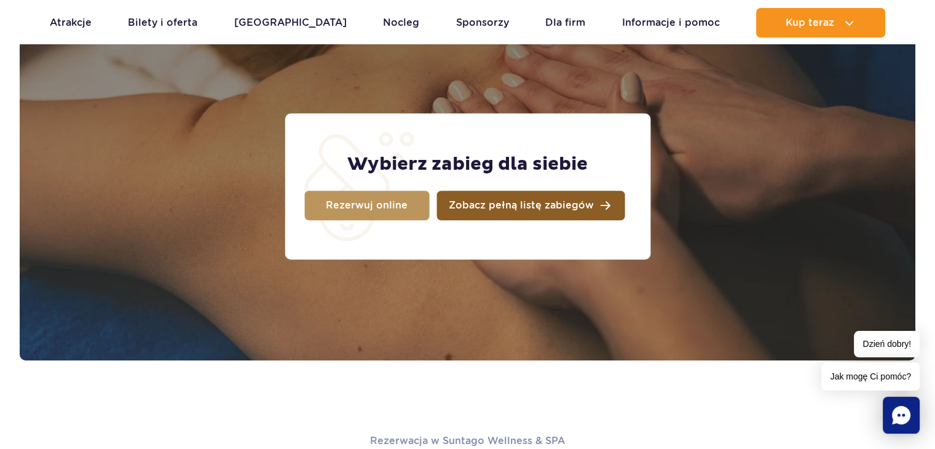
click at [568, 215] on link "Zobacz pełną listę zabiegów" at bounding box center [530, 204] width 188 height 29
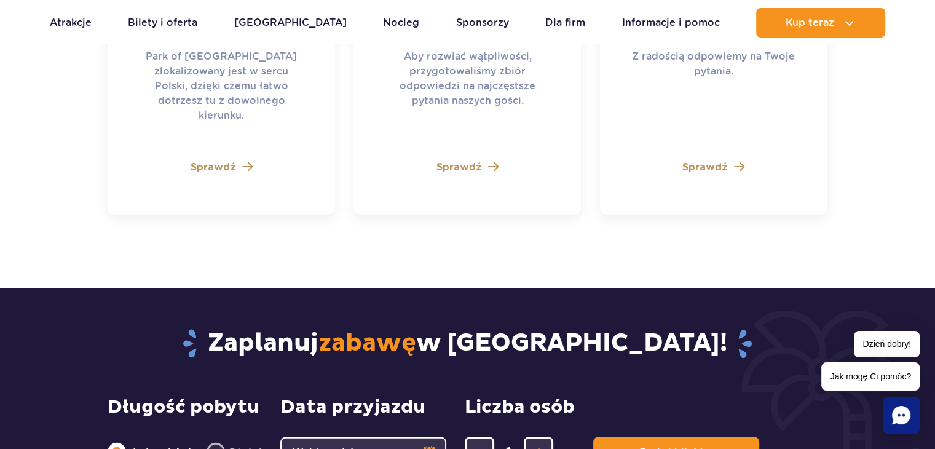
scroll to position [3569, 0]
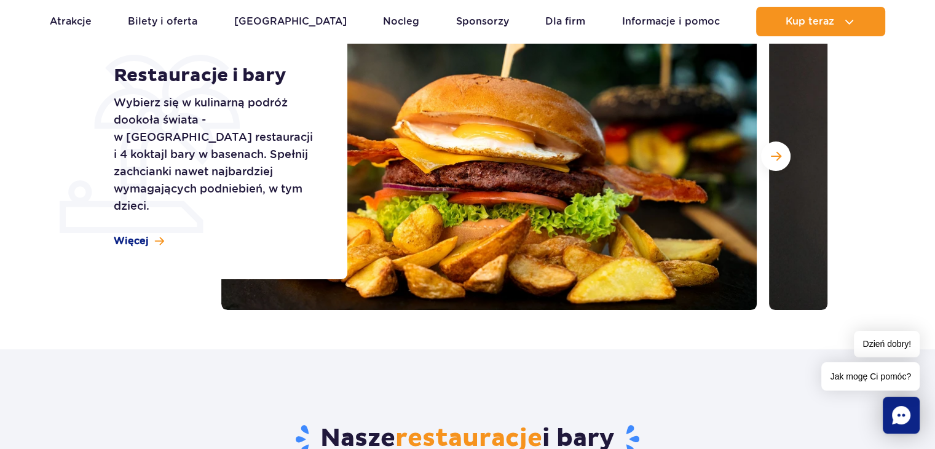
scroll to position [237, 0]
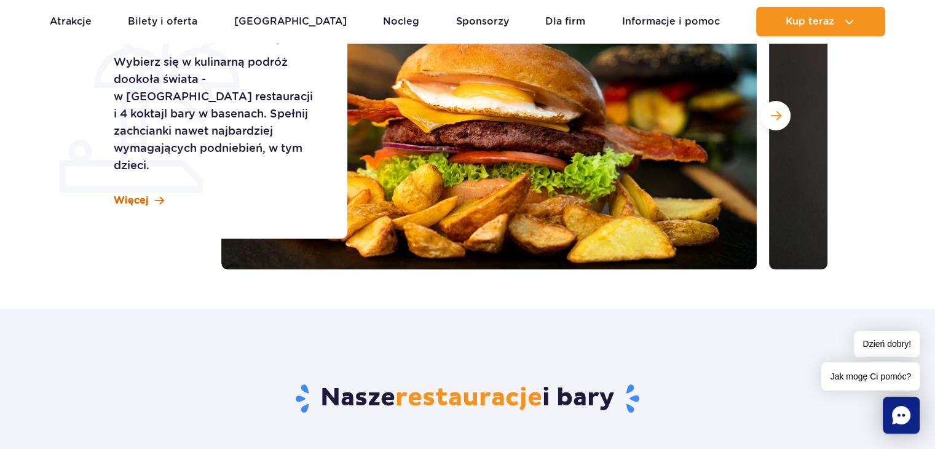
click at [145, 194] on span "Więcej" at bounding box center [131, 201] width 35 height 14
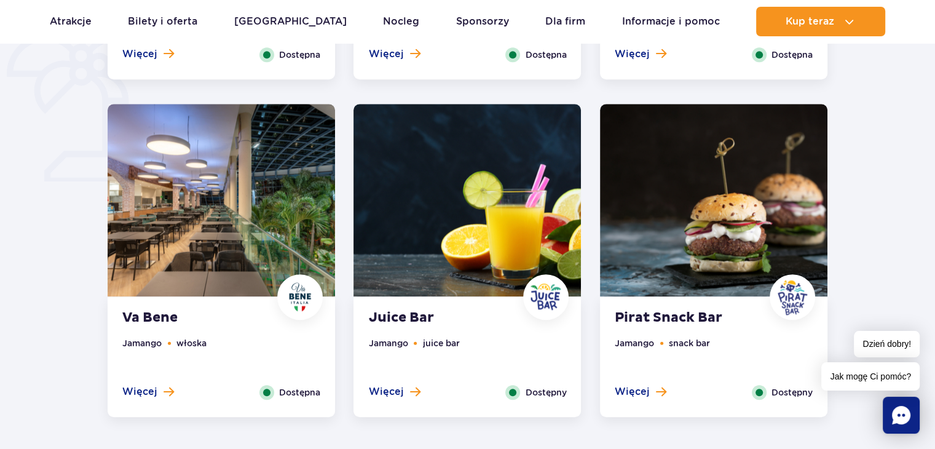
scroll to position [906, 0]
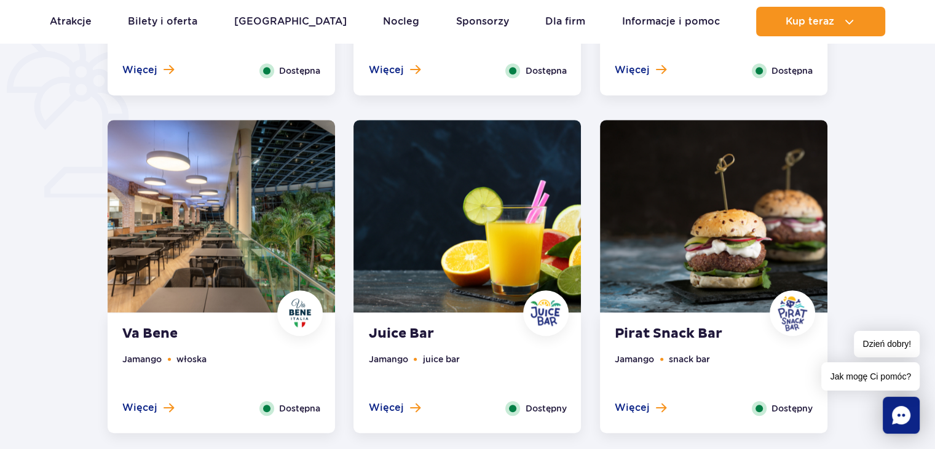
click at [784, 403] on span "Dostępny" at bounding box center [791, 408] width 41 height 14
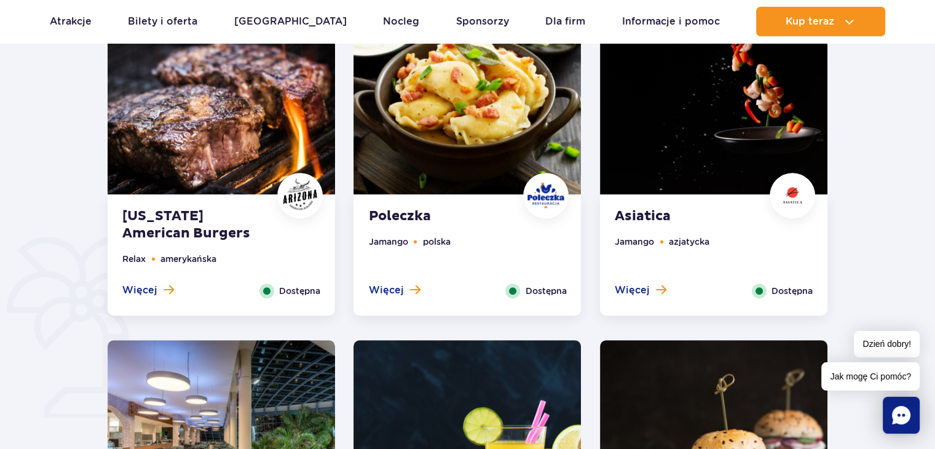
scroll to position [629, 0]
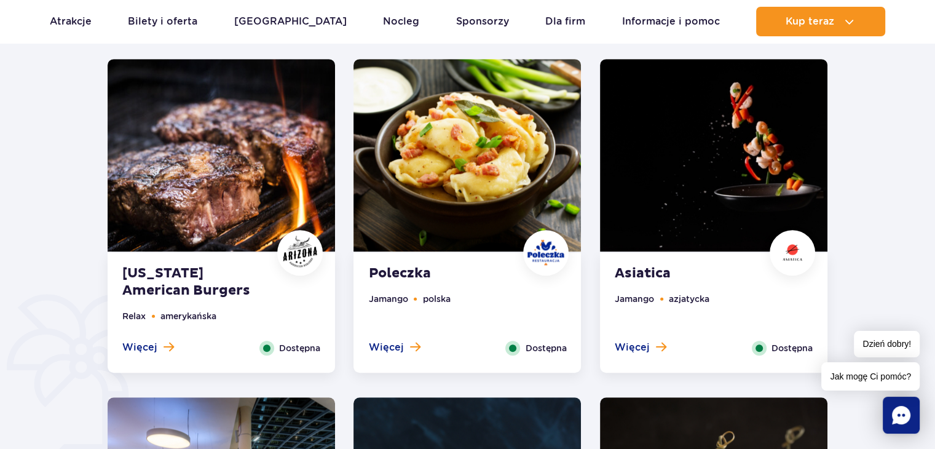
click at [793, 162] on img at bounding box center [713, 155] width 227 height 192
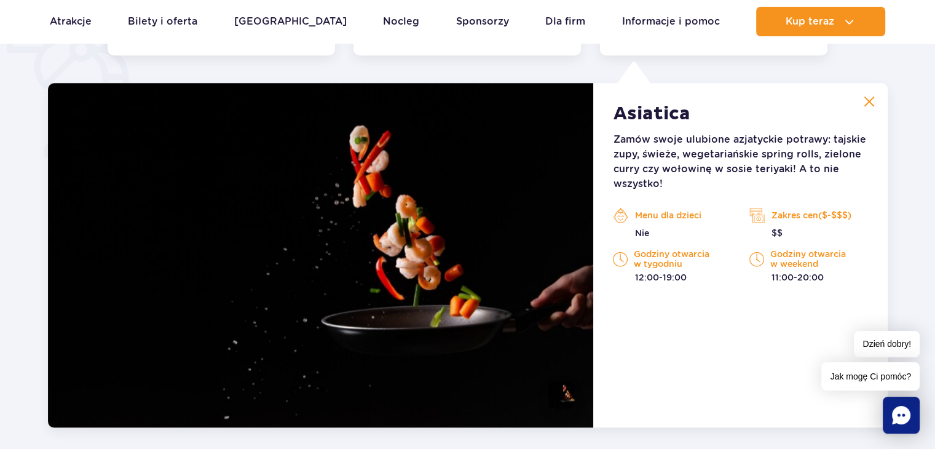
scroll to position [955, 0]
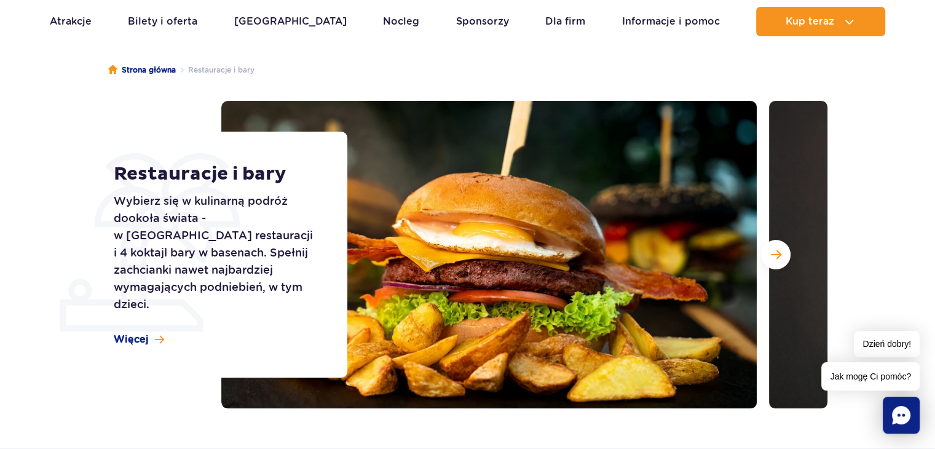
scroll to position [81, 0]
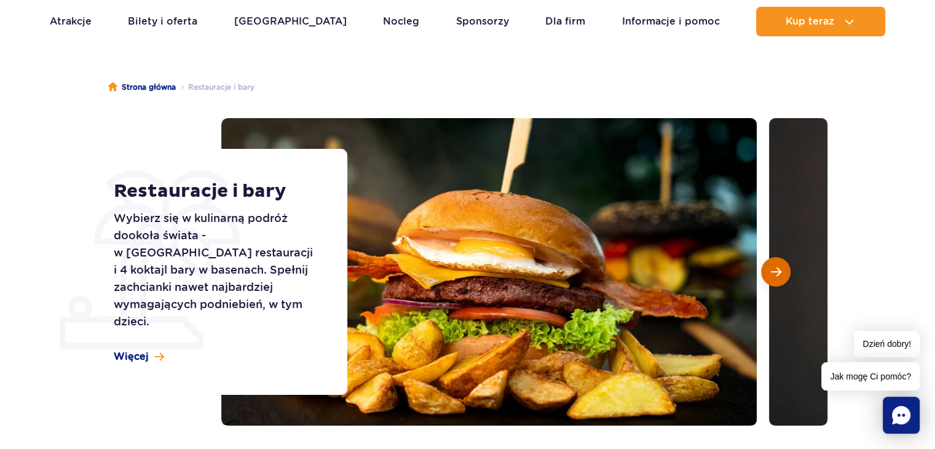
click at [771, 272] on span "Następny slajd" at bounding box center [775, 271] width 10 height 11
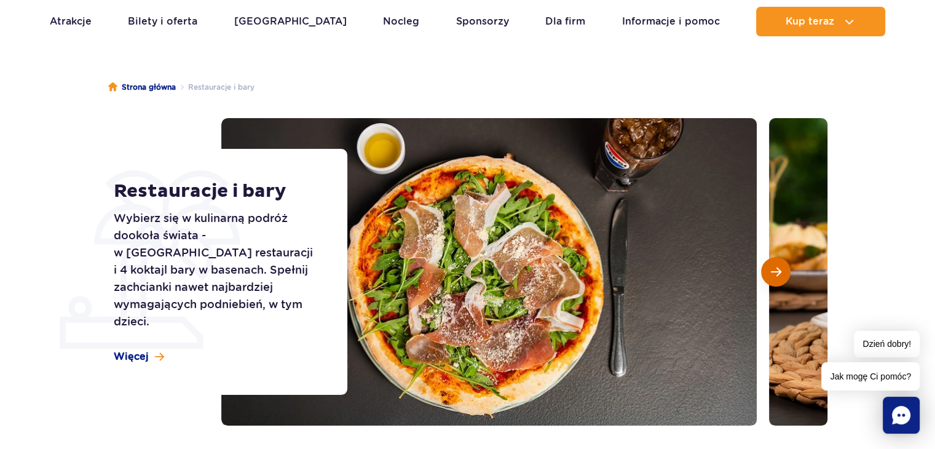
click at [771, 272] on span "Następny slajd" at bounding box center [775, 271] width 10 height 11
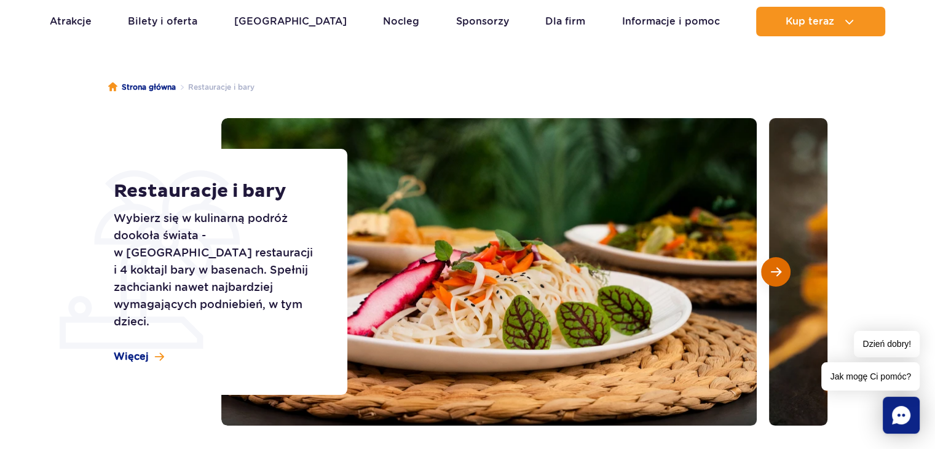
click at [771, 272] on span "Następny slajd" at bounding box center [775, 271] width 10 height 11
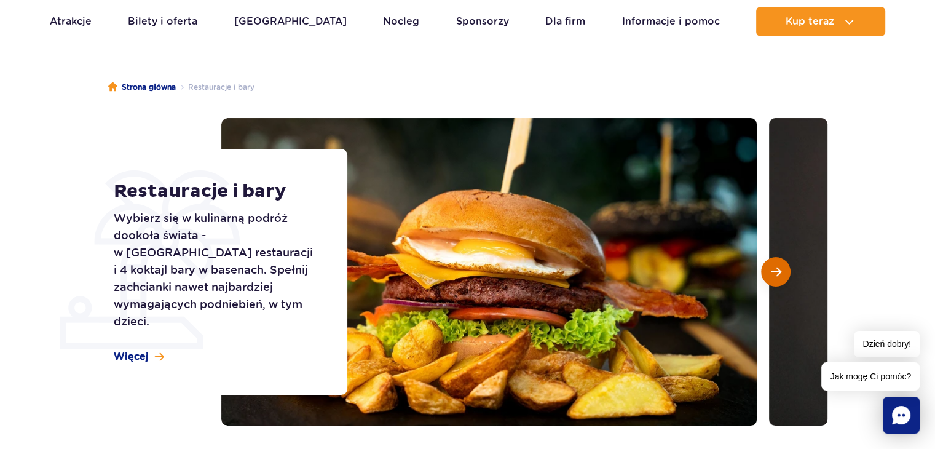
click at [771, 272] on span "Następny slajd" at bounding box center [775, 271] width 10 height 11
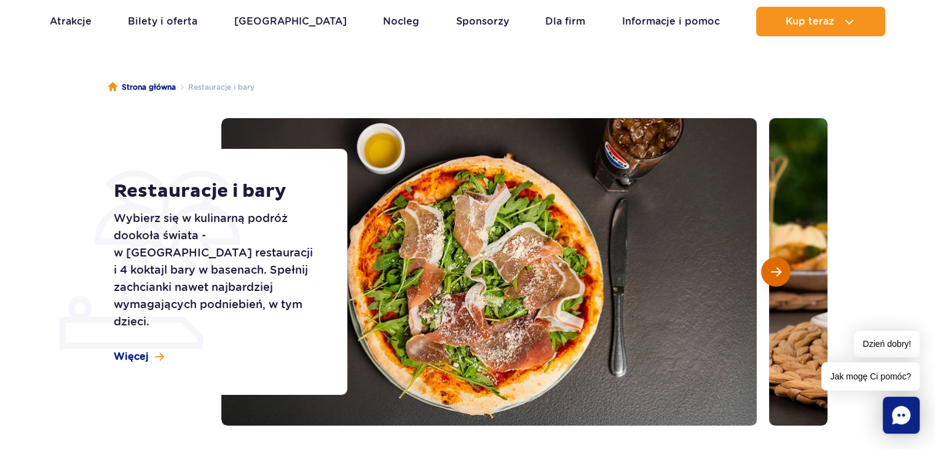
click at [771, 272] on span "Następny slajd" at bounding box center [775, 271] width 10 height 11
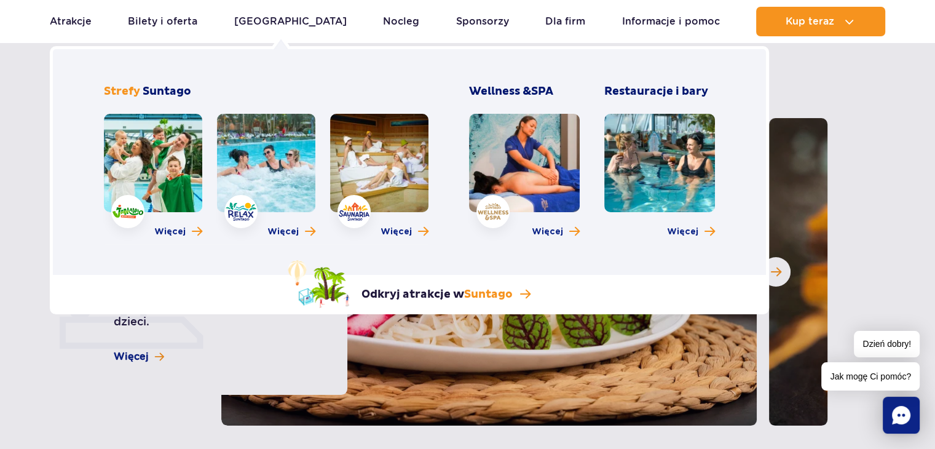
click at [665, 155] on link at bounding box center [659, 163] width 111 height 98
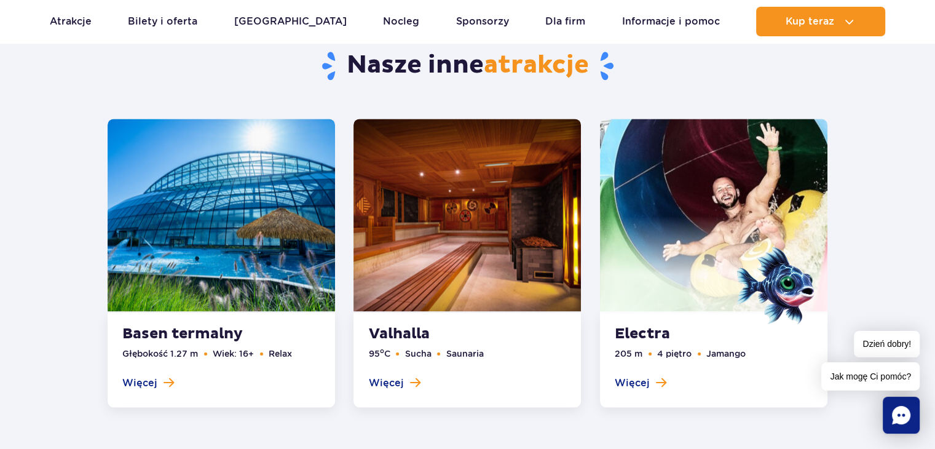
scroll to position [1703, 0]
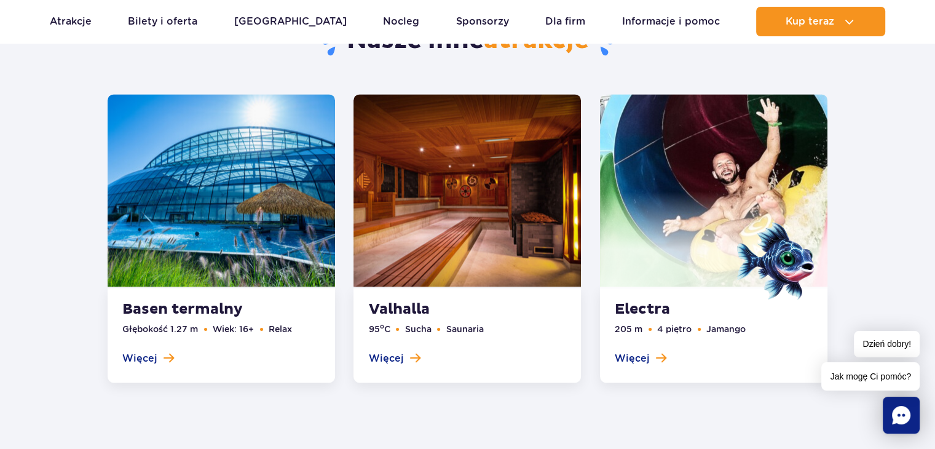
click at [697, 220] on span at bounding box center [713, 239] width 227 height 96
click at [646, 355] on link at bounding box center [713, 238] width 227 height 288
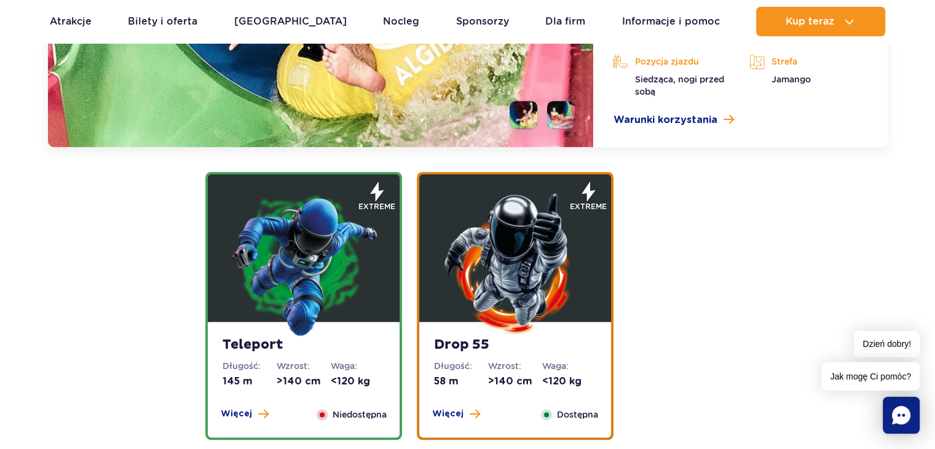
scroll to position [1822, 0]
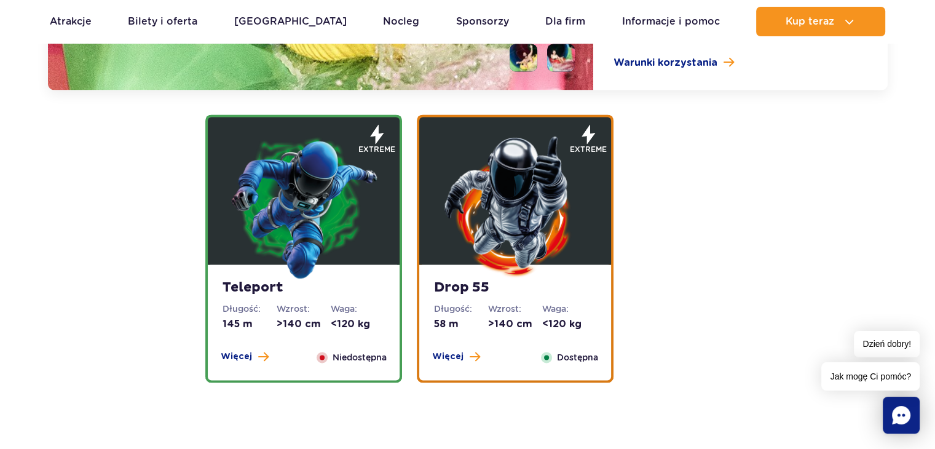
drag, startPoint x: 569, startPoint y: 355, endPoint x: 519, endPoint y: 342, distance: 51.3
click at [519, 342] on div "Drop 55 Długość: 58 m Wzrost: >140 cm Waga: <120 kg Więcej Zamknij Dostępna" at bounding box center [515, 322] width 192 height 116
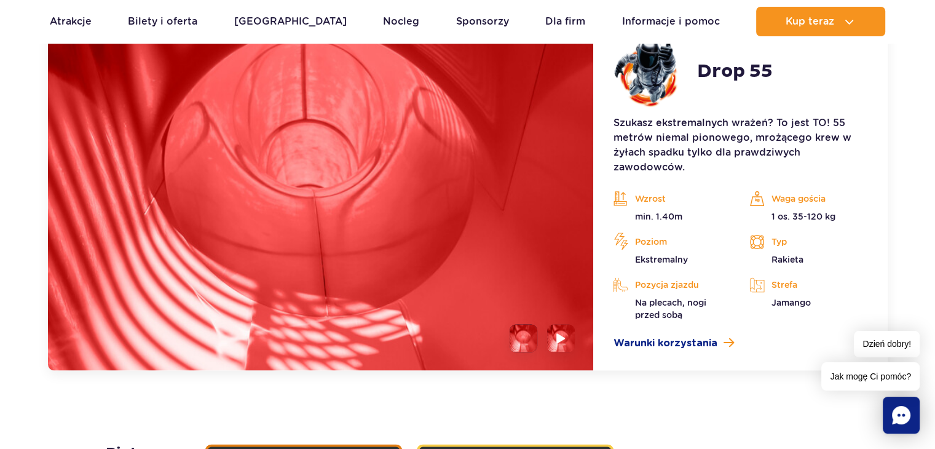
scroll to position [1762, 0]
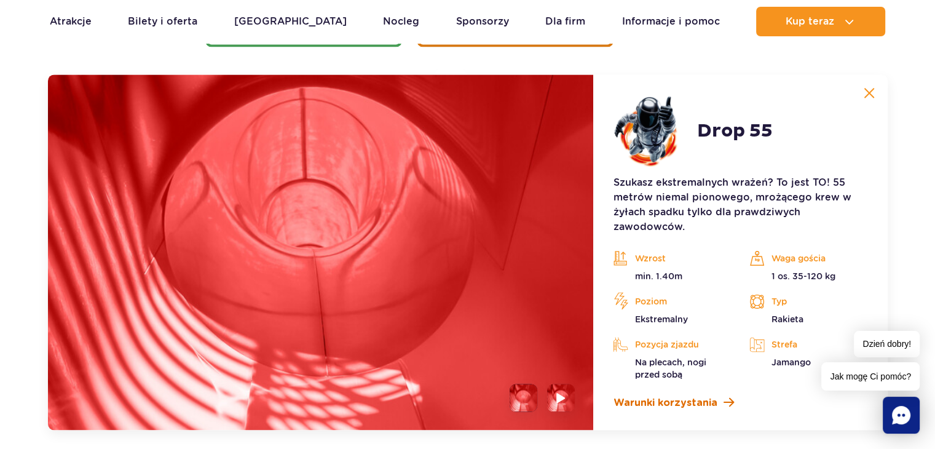
click at [716, 406] on link "Warunki korzystania" at bounding box center [740, 402] width 254 height 15
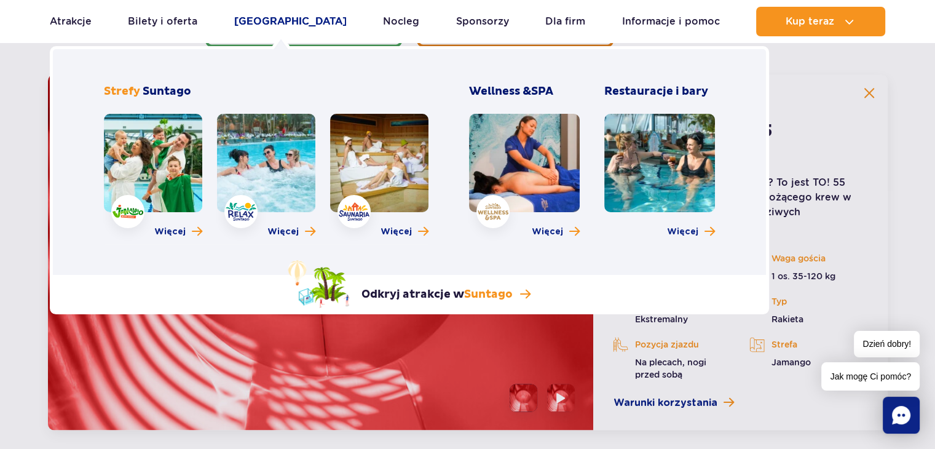
click at [274, 28] on link "[GEOGRAPHIC_DATA]" at bounding box center [290, 21] width 112 height 29
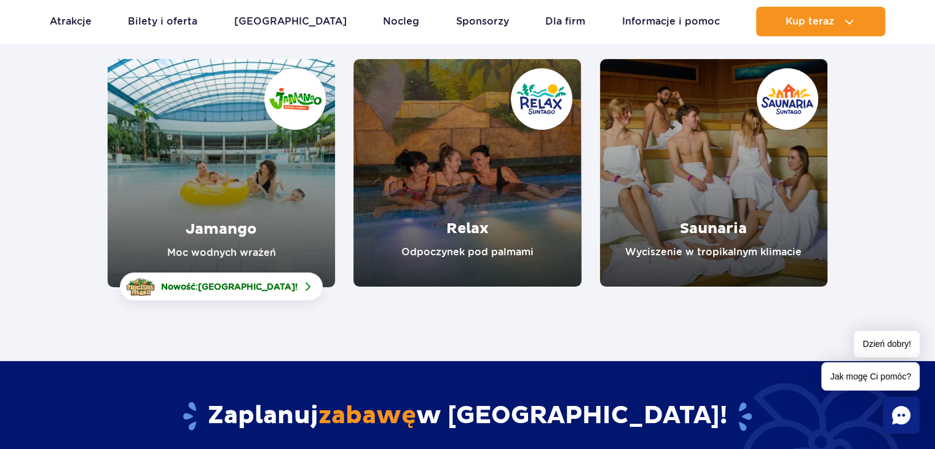
scroll to position [120, 0]
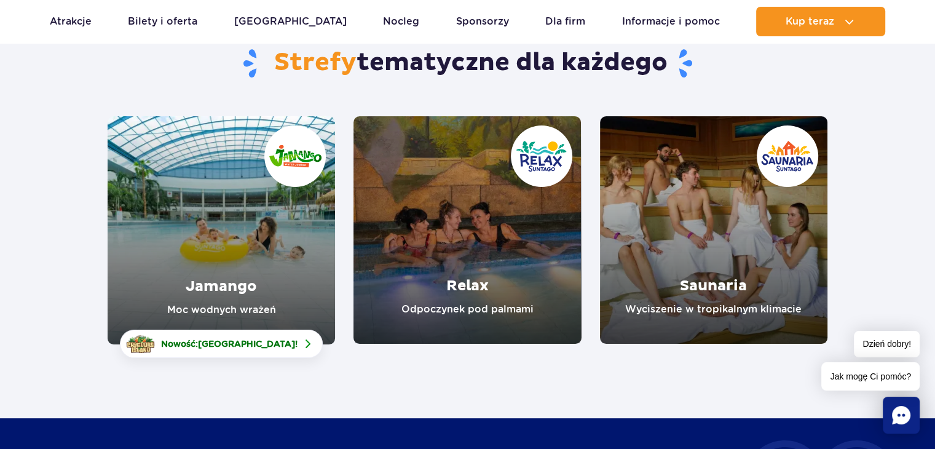
click at [470, 319] on link "Relax" at bounding box center [466, 229] width 227 height 227
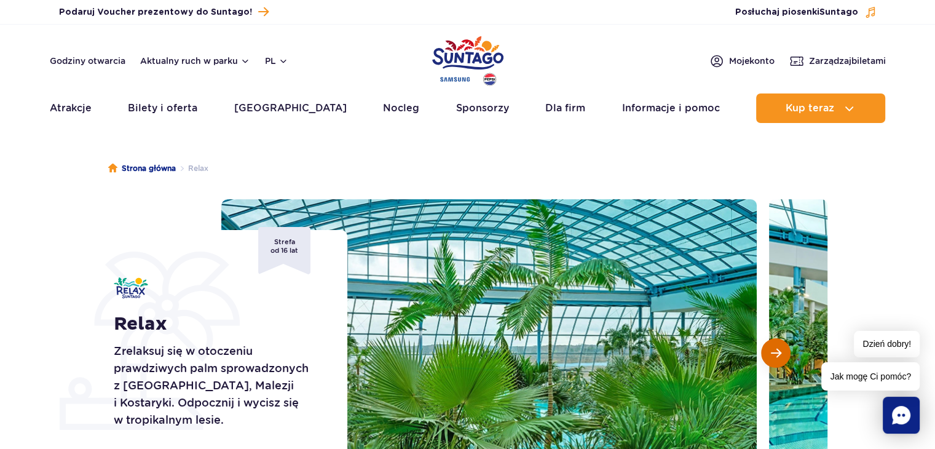
click at [770, 347] on span "Następny slajd" at bounding box center [775, 352] width 10 height 11
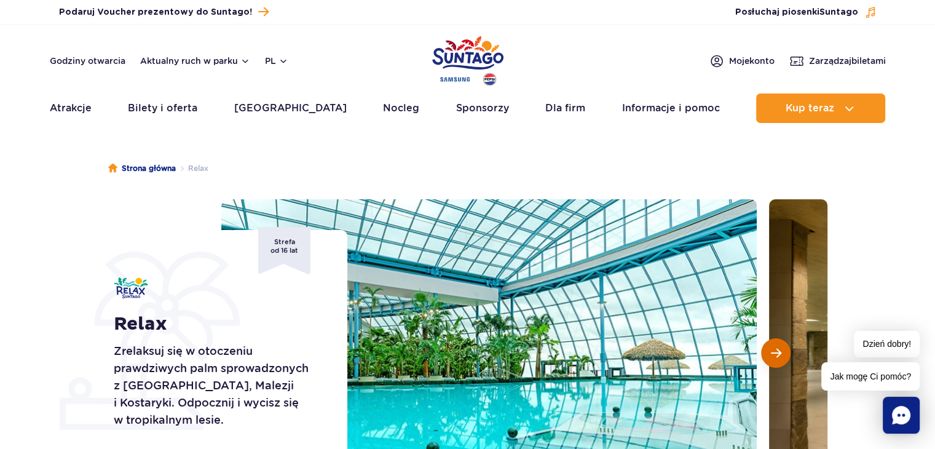
click at [770, 347] on span "Następny slajd" at bounding box center [775, 352] width 10 height 11
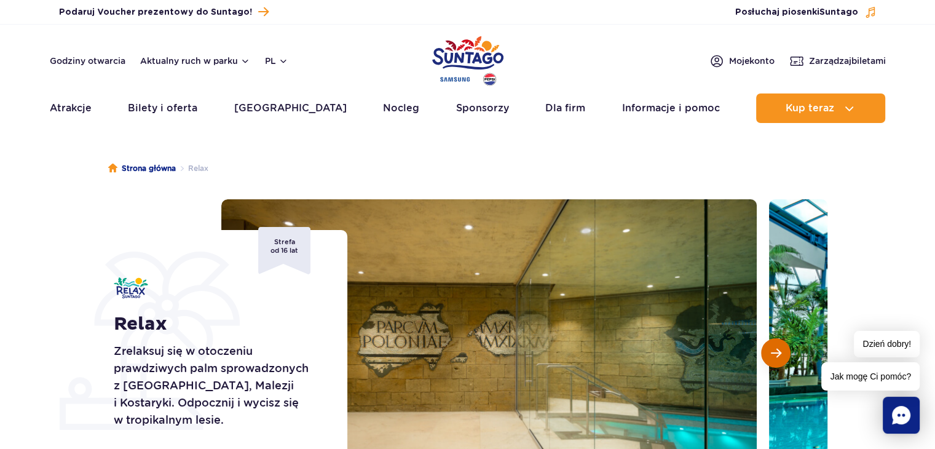
click at [770, 347] on span "Następny slajd" at bounding box center [775, 352] width 10 height 11
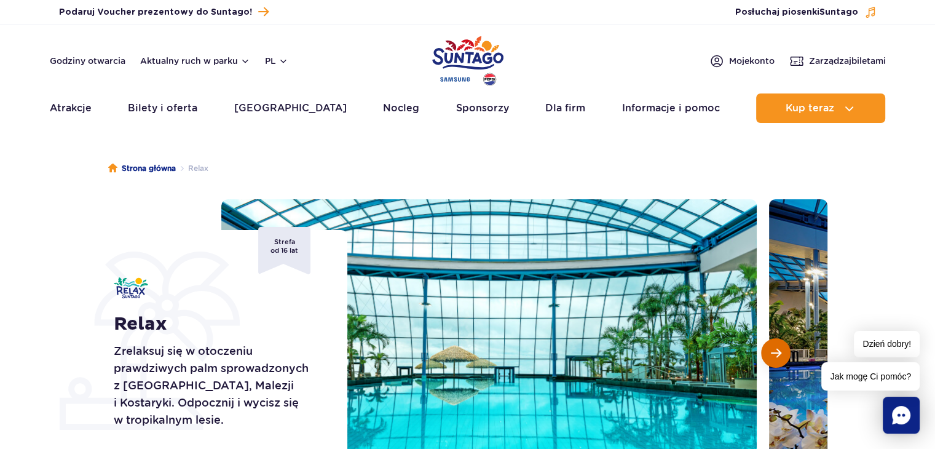
click at [770, 347] on span "Następny slajd" at bounding box center [775, 352] width 10 height 11
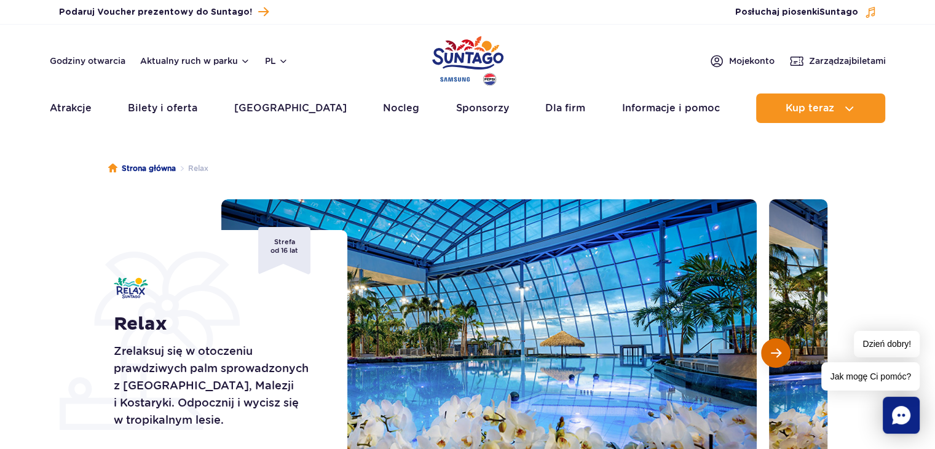
click at [770, 347] on span "Następny slajd" at bounding box center [775, 352] width 10 height 11
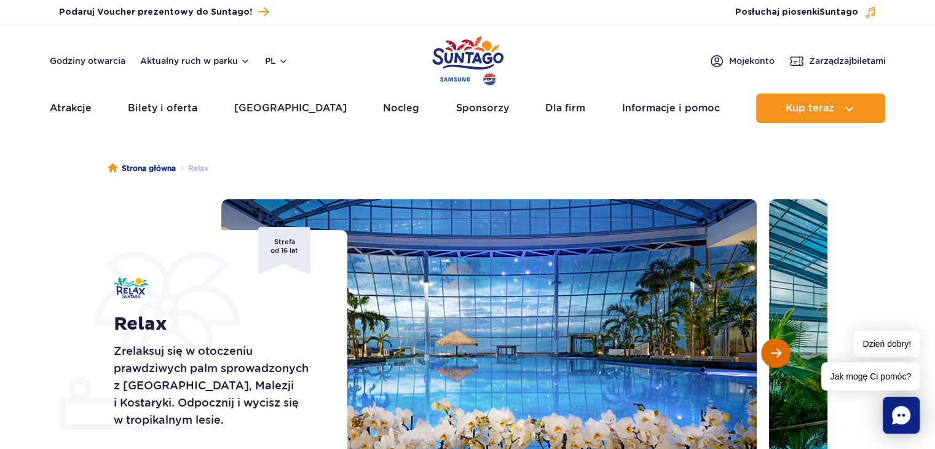
click at [770, 347] on span "Następny slajd" at bounding box center [775, 352] width 10 height 11
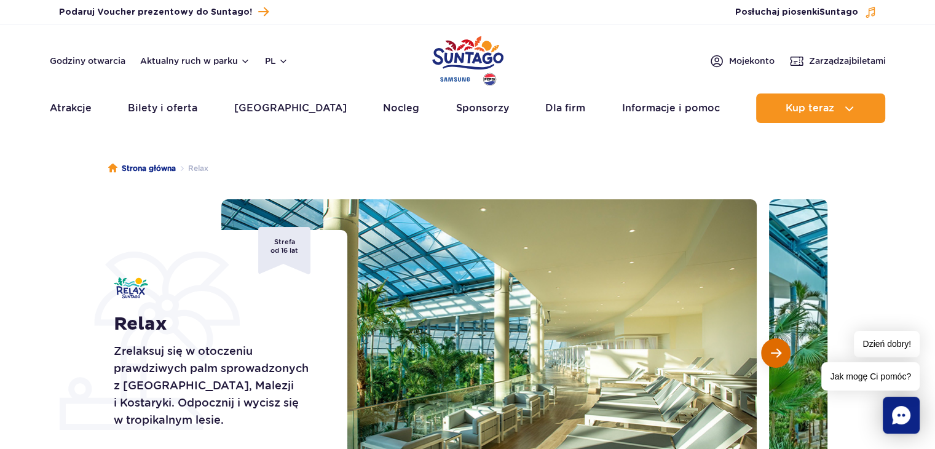
click at [770, 347] on span "Następny slajd" at bounding box center [775, 352] width 10 height 11
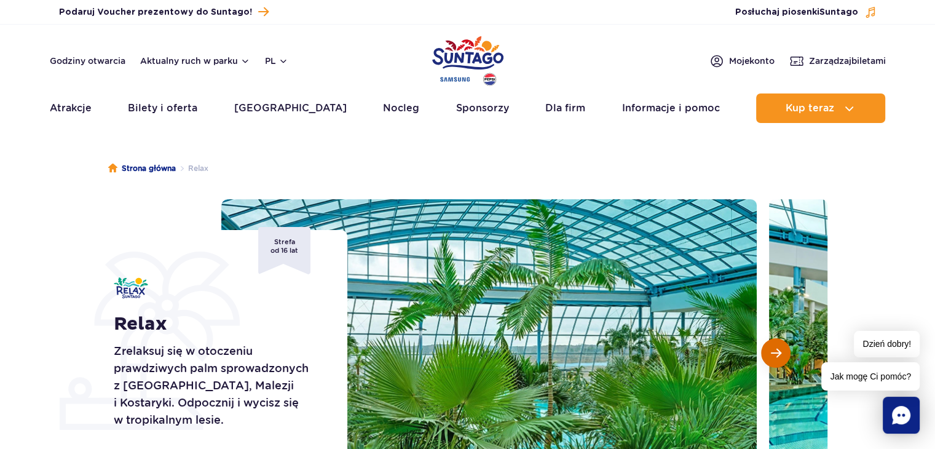
click at [770, 347] on span "Następny slajd" at bounding box center [775, 352] width 10 height 11
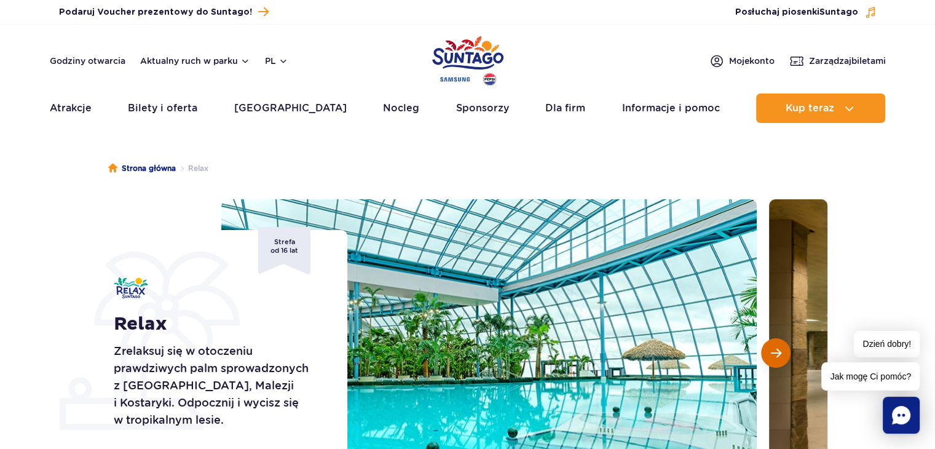
click at [770, 347] on span "Następny slajd" at bounding box center [775, 352] width 10 height 11
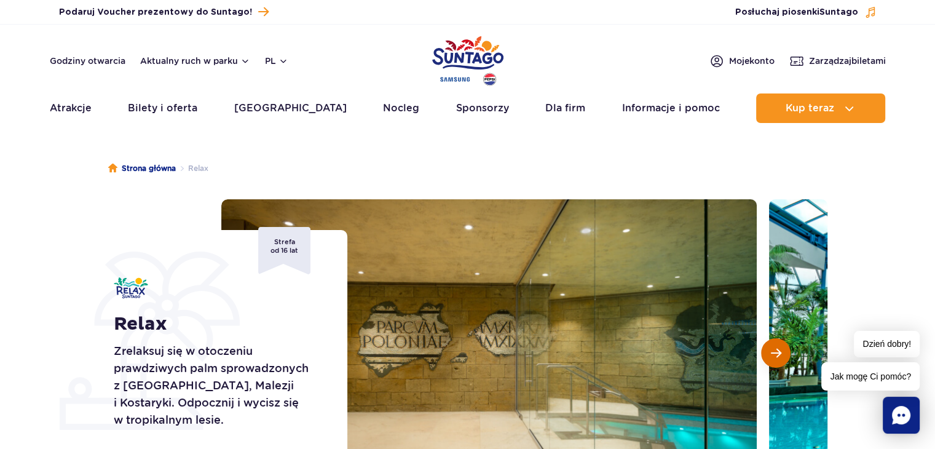
click at [770, 347] on span "Następny slajd" at bounding box center [775, 352] width 10 height 11
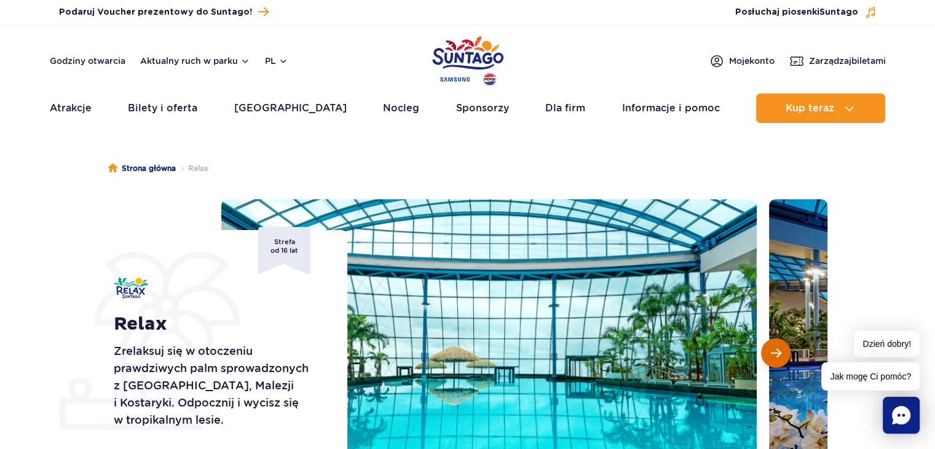
click at [770, 347] on span "Następny slajd" at bounding box center [775, 352] width 10 height 11
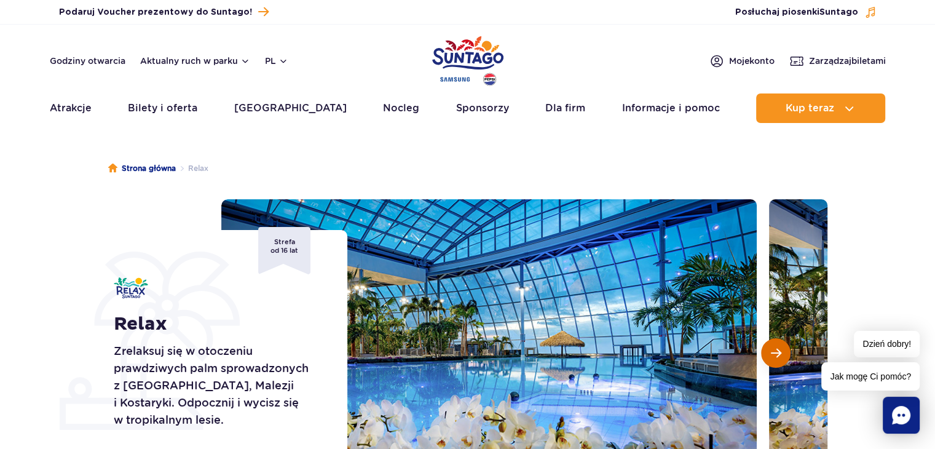
click at [770, 347] on span "Następny slajd" at bounding box center [775, 352] width 10 height 11
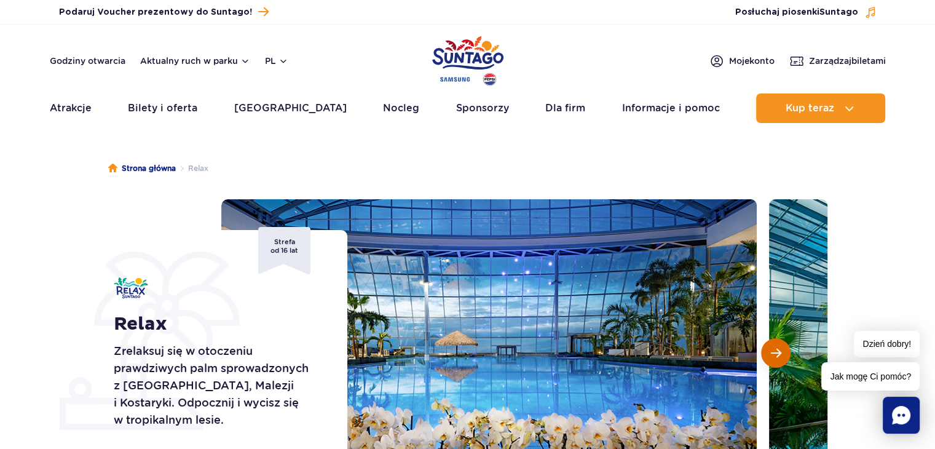
click at [770, 347] on span "Następny slajd" at bounding box center [775, 352] width 10 height 11
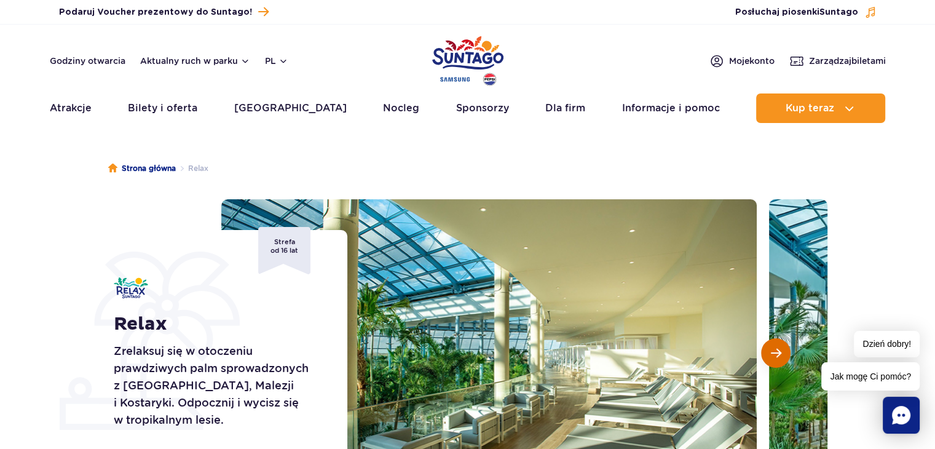
click at [770, 347] on span "Następny slajd" at bounding box center [775, 352] width 10 height 11
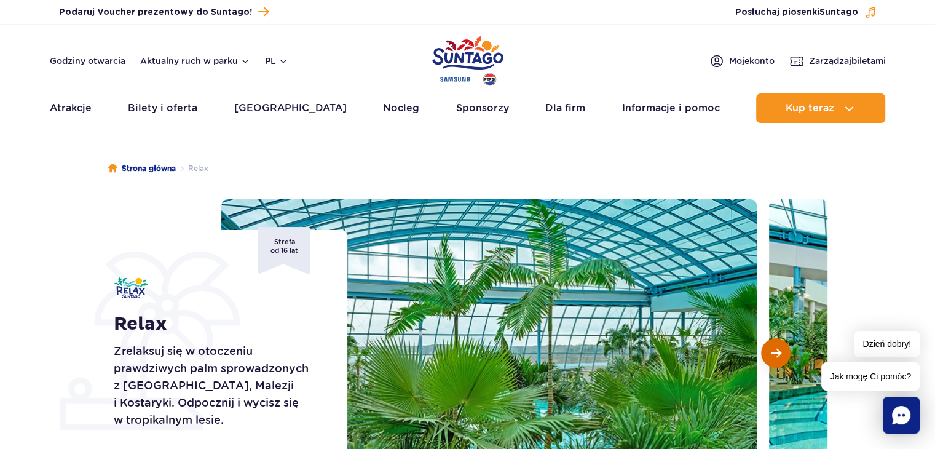
click at [770, 347] on span "Następny slajd" at bounding box center [775, 352] width 10 height 11
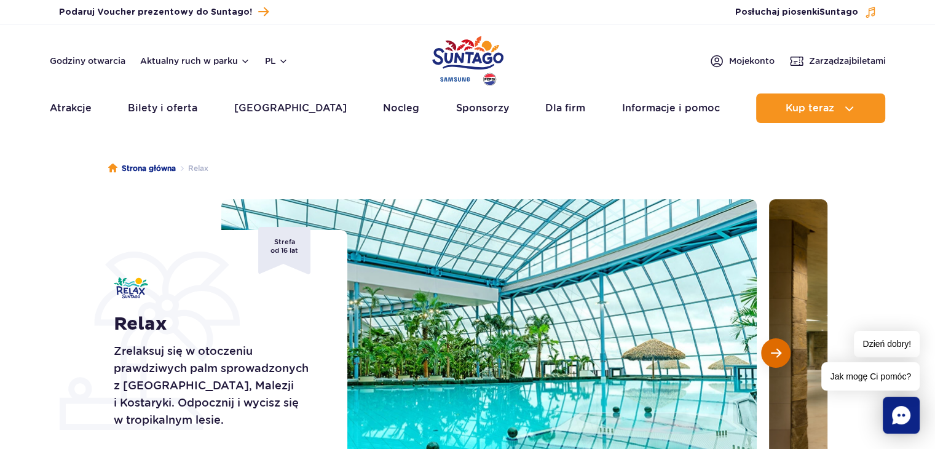
click at [770, 347] on span "Następny slajd" at bounding box center [775, 352] width 10 height 11
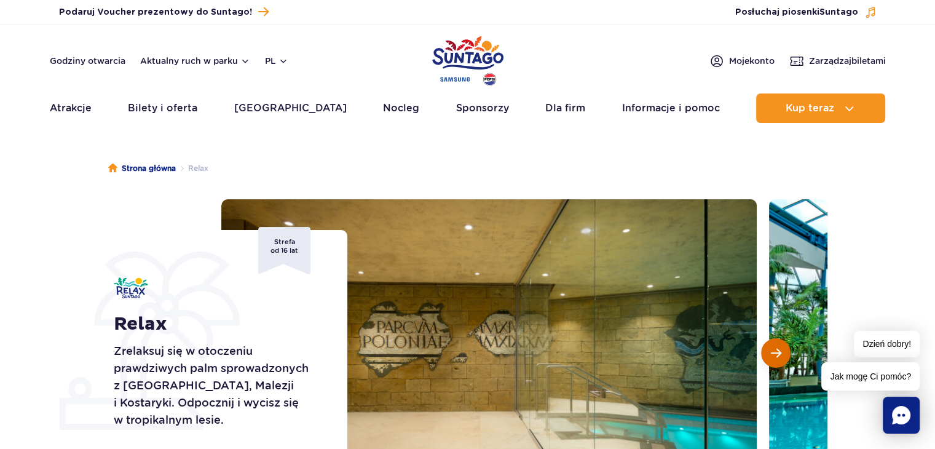
click at [770, 347] on span "Następny slajd" at bounding box center [775, 352] width 10 height 11
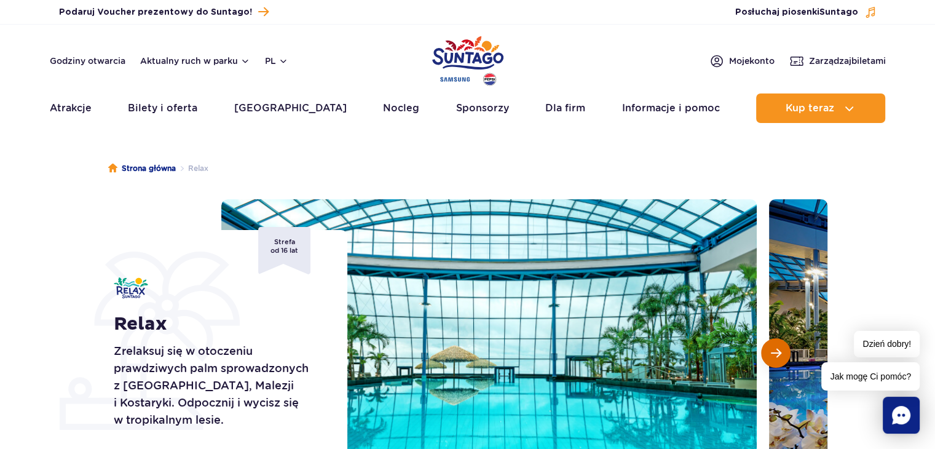
click at [772, 349] on span "Następny slajd" at bounding box center [775, 352] width 10 height 11
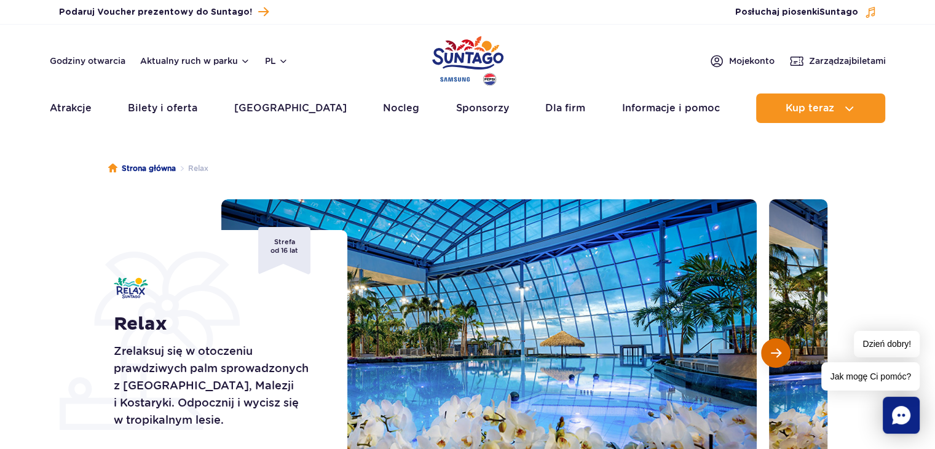
click at [772, 349] on span "Następny slajd" at bounding box center [775, 352] width 10 height 11
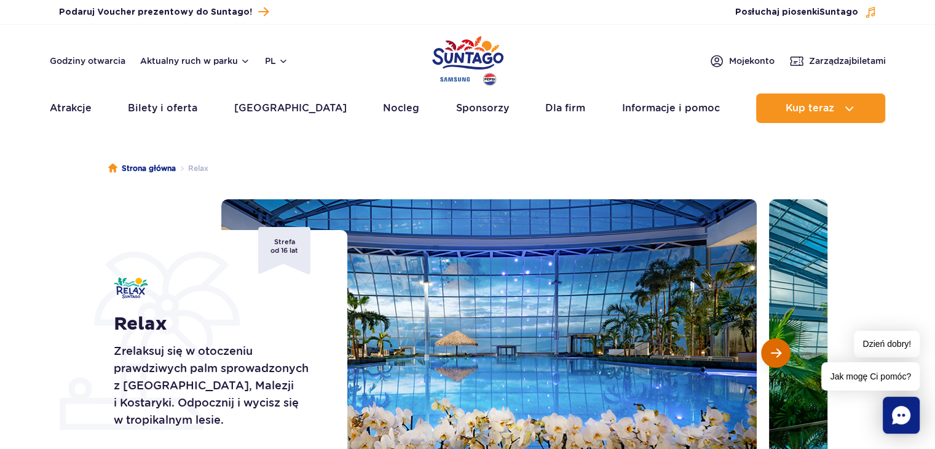
click at [772, 349] on span "Następny slajd" at bounding box center [775, 352] width 10 height 11
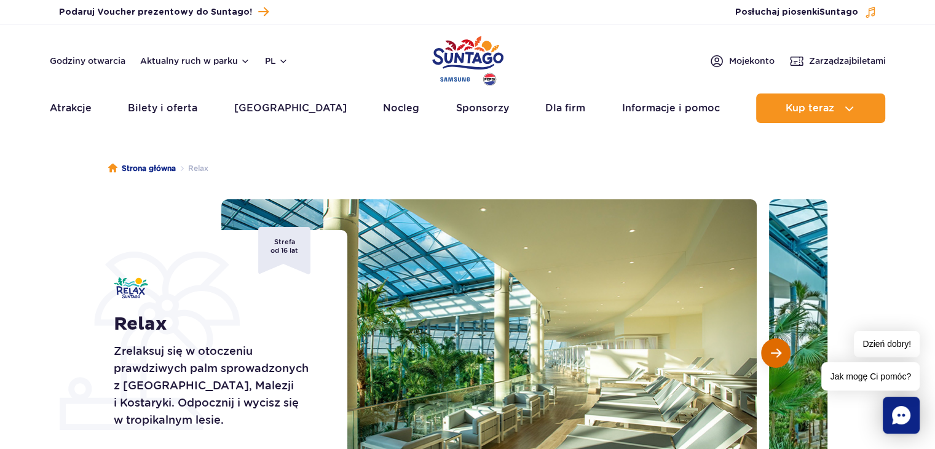
click at [772, 349] on span "Następny slajd" at bounding box center [775, 352] width 10 height 11
